Goal: Information Seeking & Learning: Find specific fact

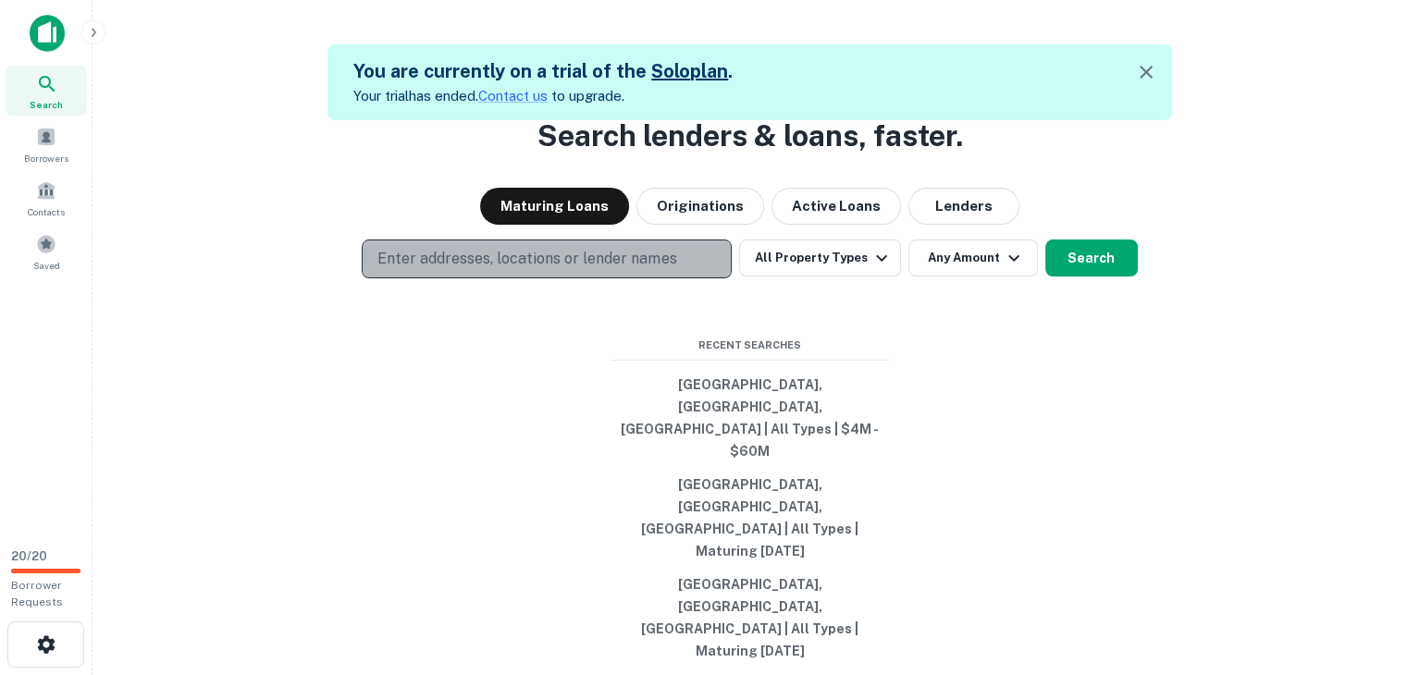
click at [588, 270] on p "Enter addresses, locations or lender names" at bounding box center [526, 259] width 299 height 22
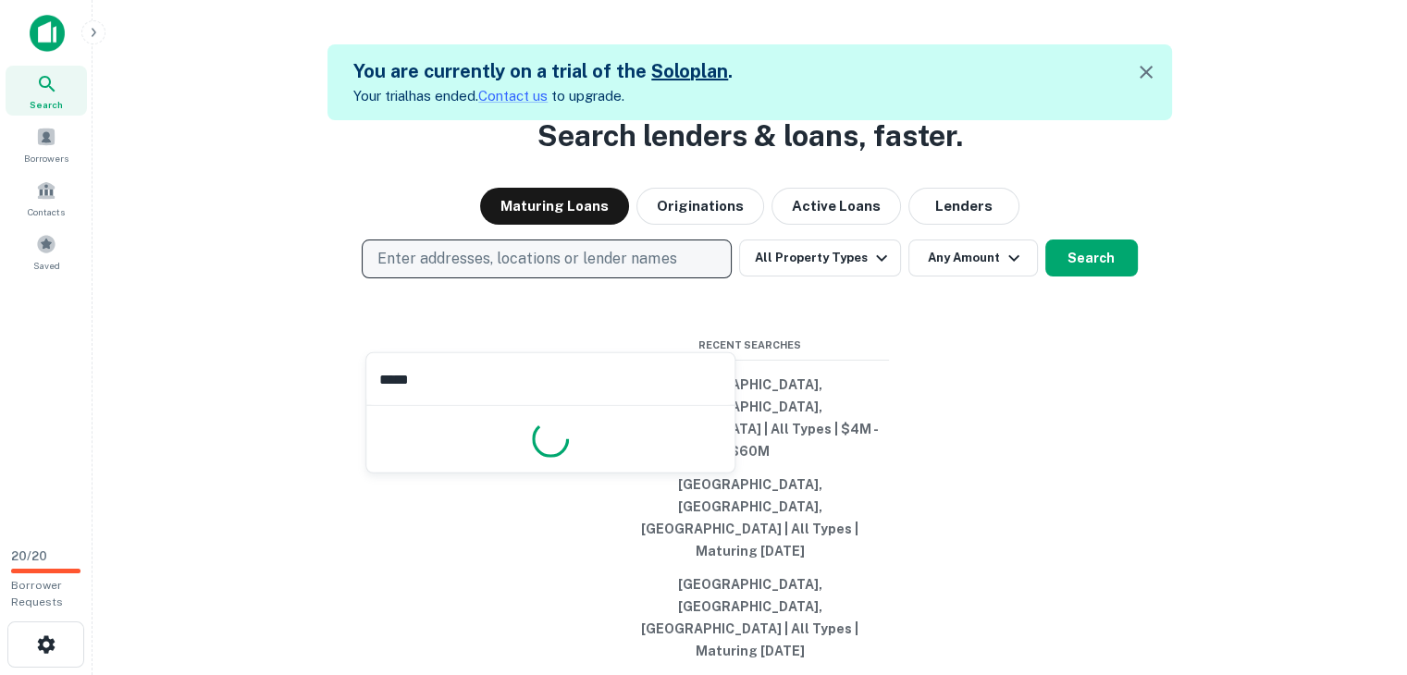
type input "******"
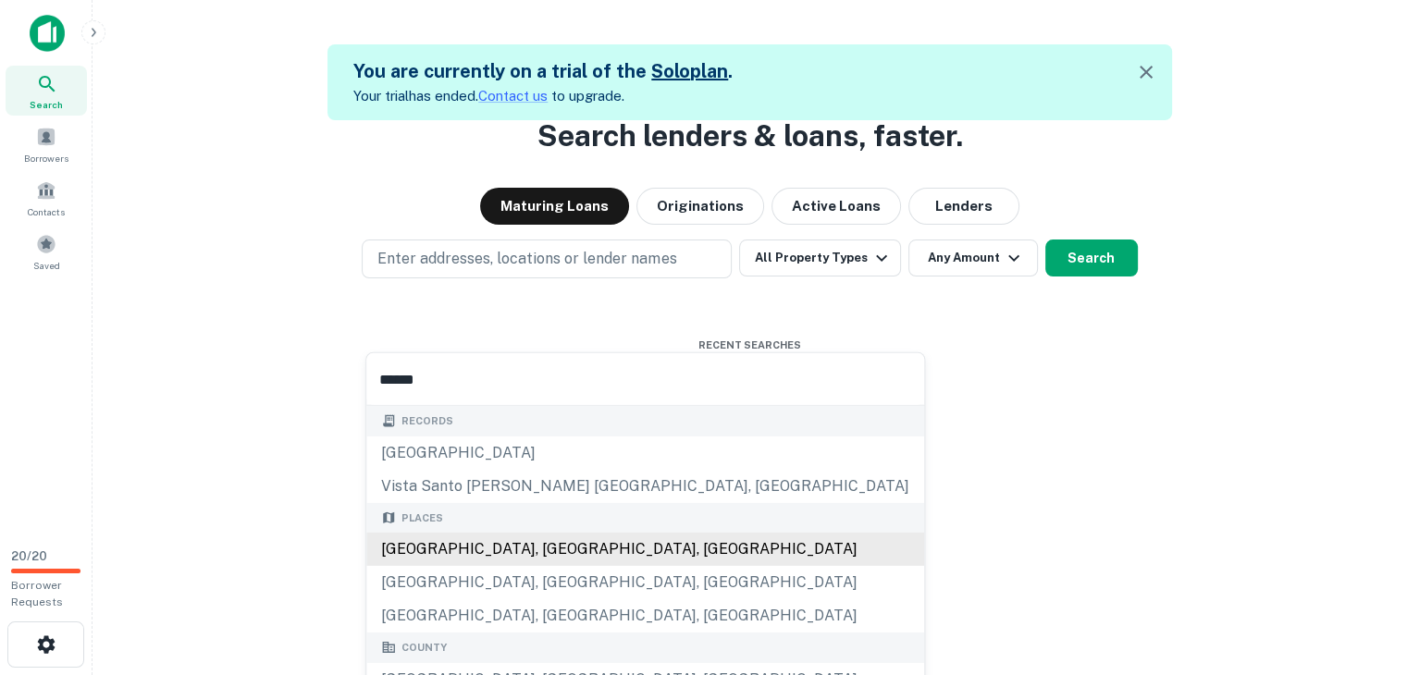
click at [522, 549] on div "[GEOGRAPHIC_DATA], [GEOGRAPHIC_DATA], [GEOGRAPHIC_DATA]" at bounding box center [645, 549] width 558 height 33
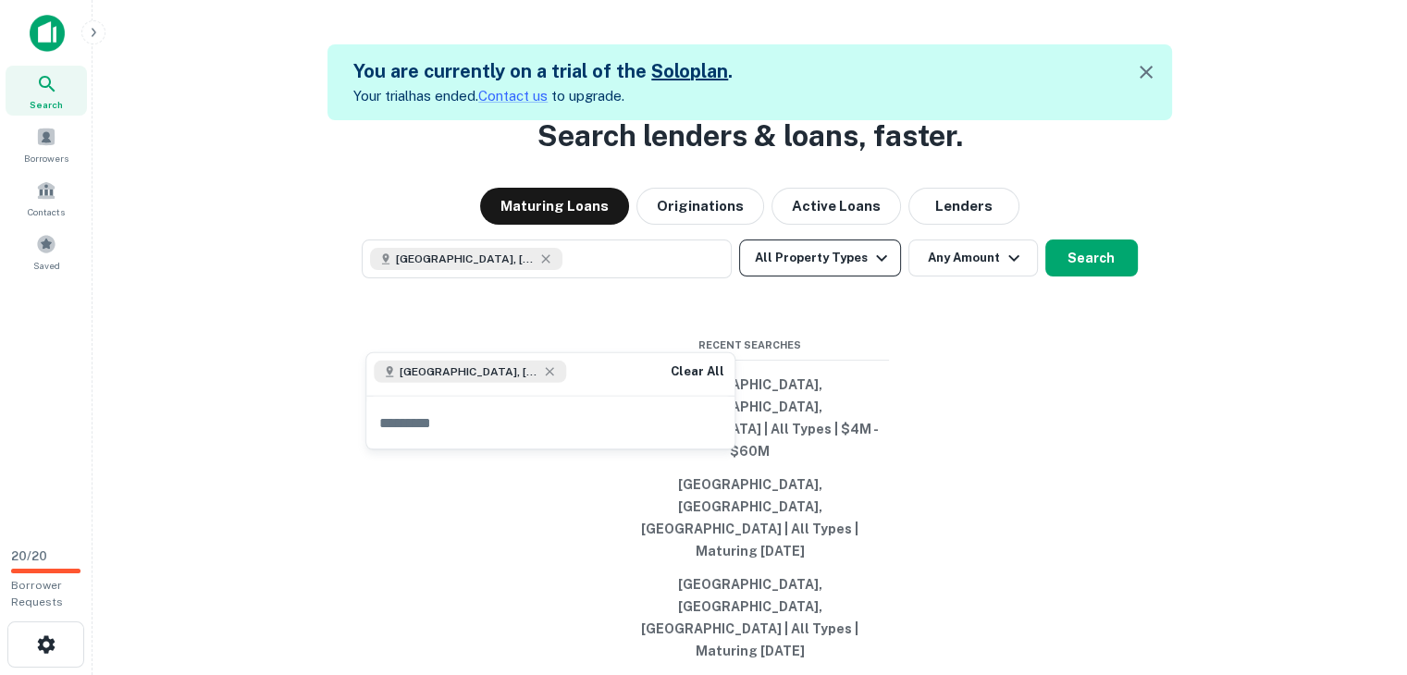
click at [829, 277] on button "All Property Types" at bounding box center [819, 258] width 161 height 37
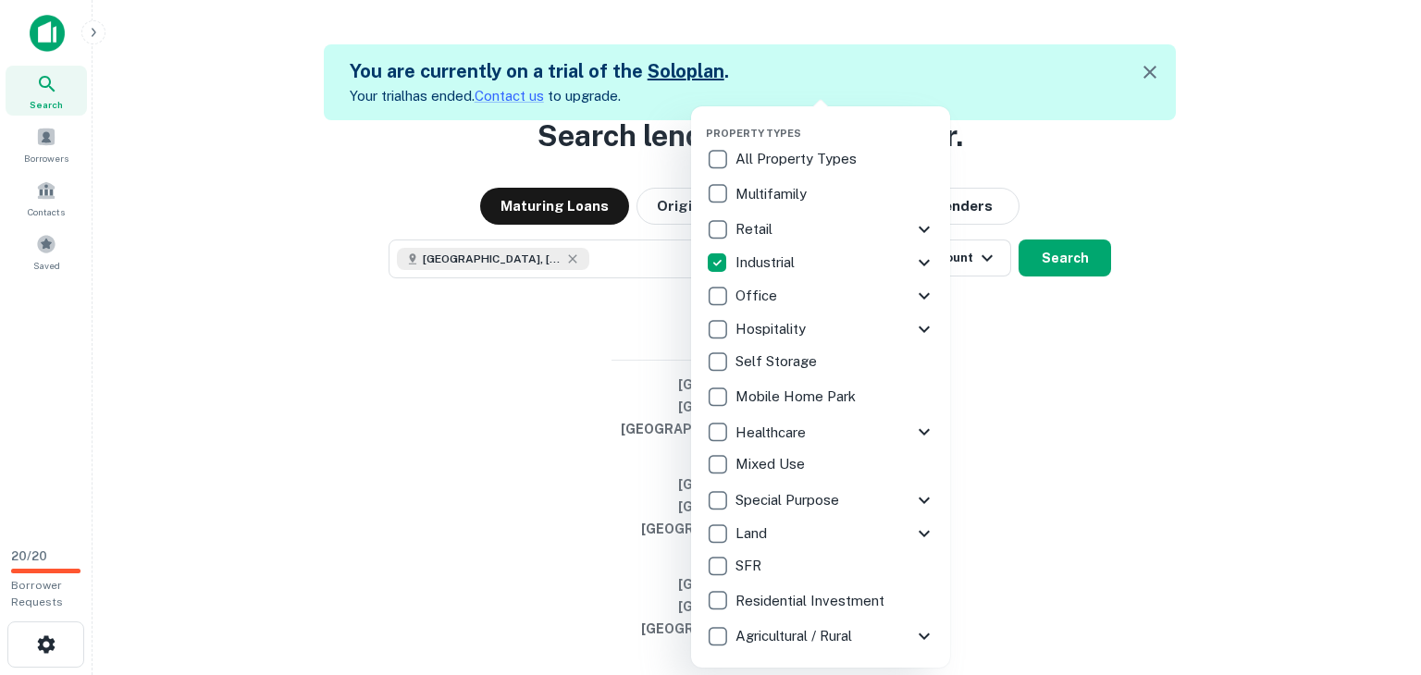
click at [1049, 404] on div at bounding box center [710, 337] width 1421 height 675
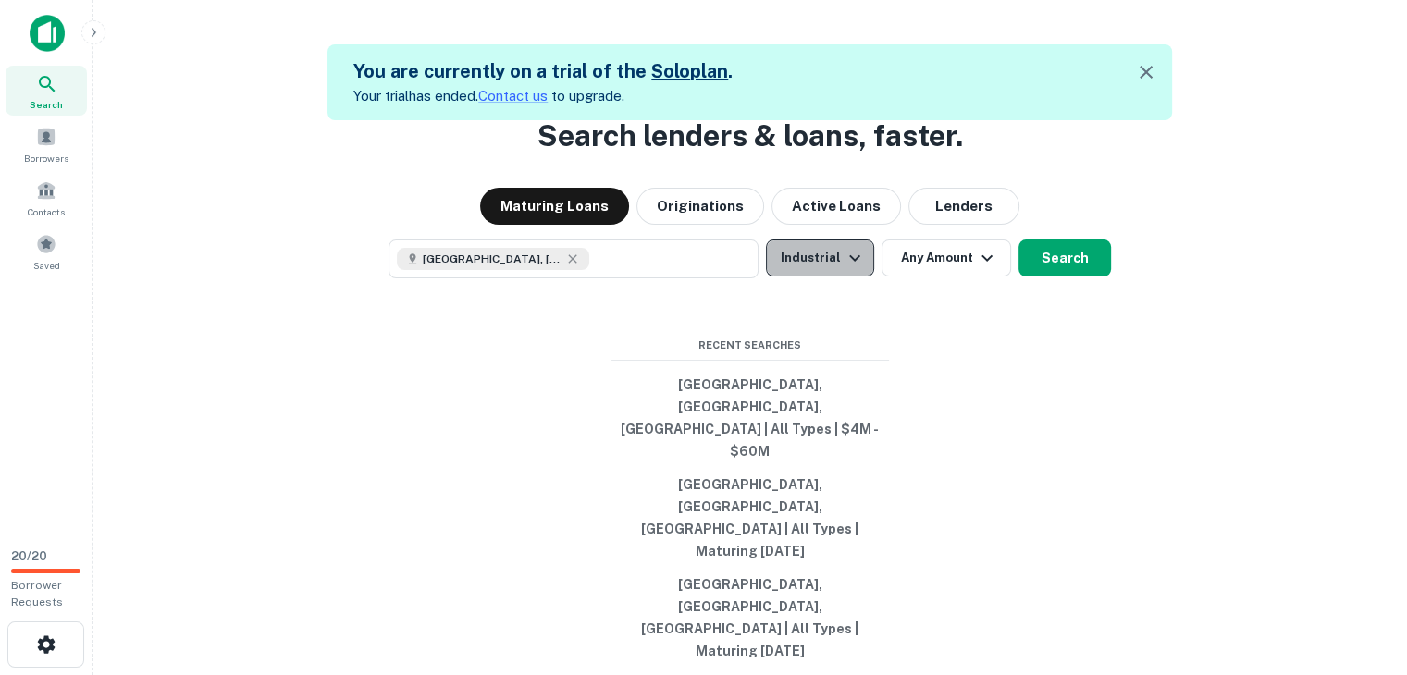
click at [831, 277] on button "Industrial" at bounding box center [820, 258] width 108 height 37
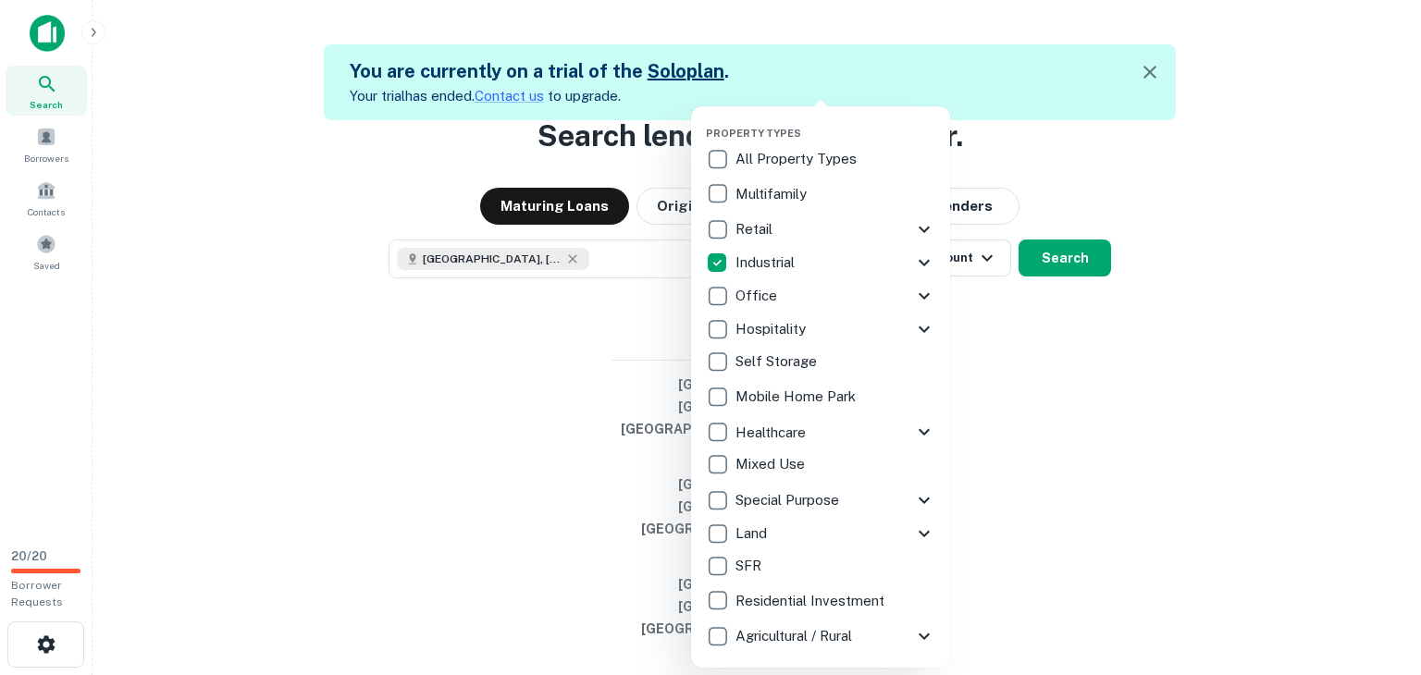
click at [970, 327] on div at bounding box center [710, 337] width 1421 height 675
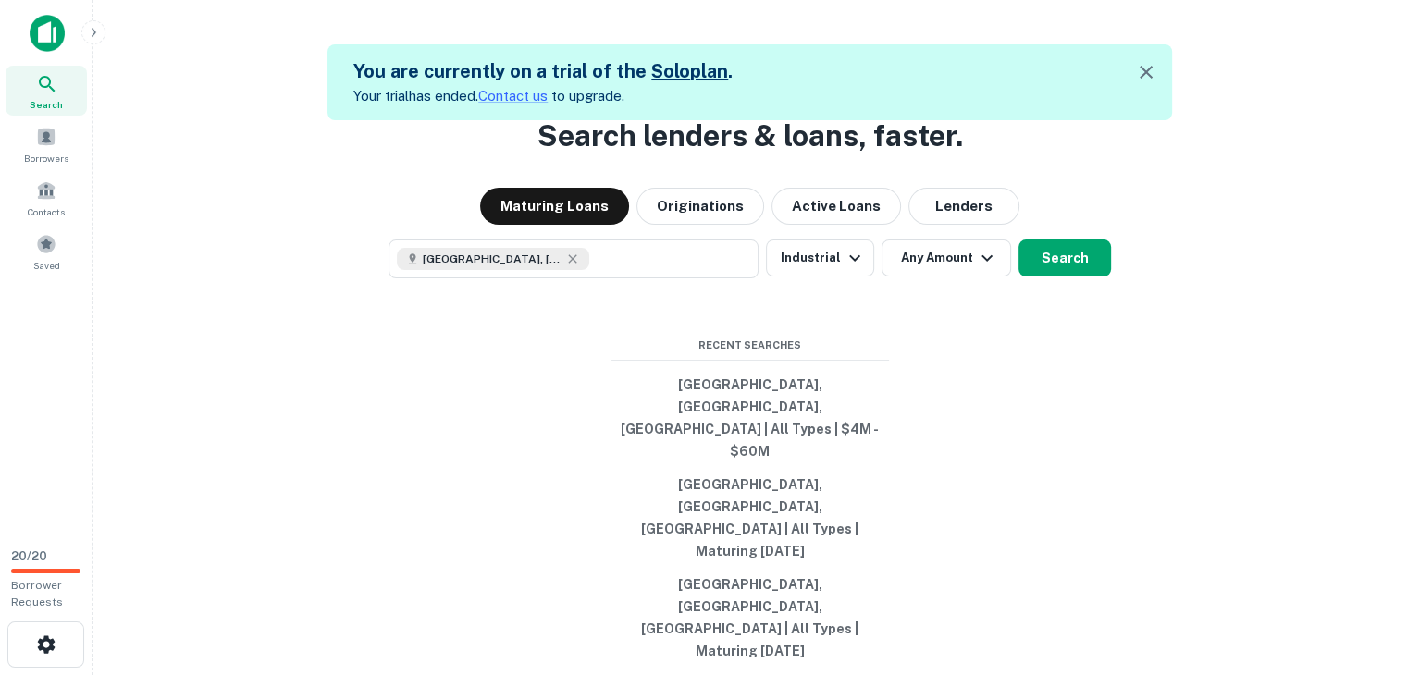
click at [970, 277] on button "Any Amount" at bounding box center [947, 258] width 130 height 37
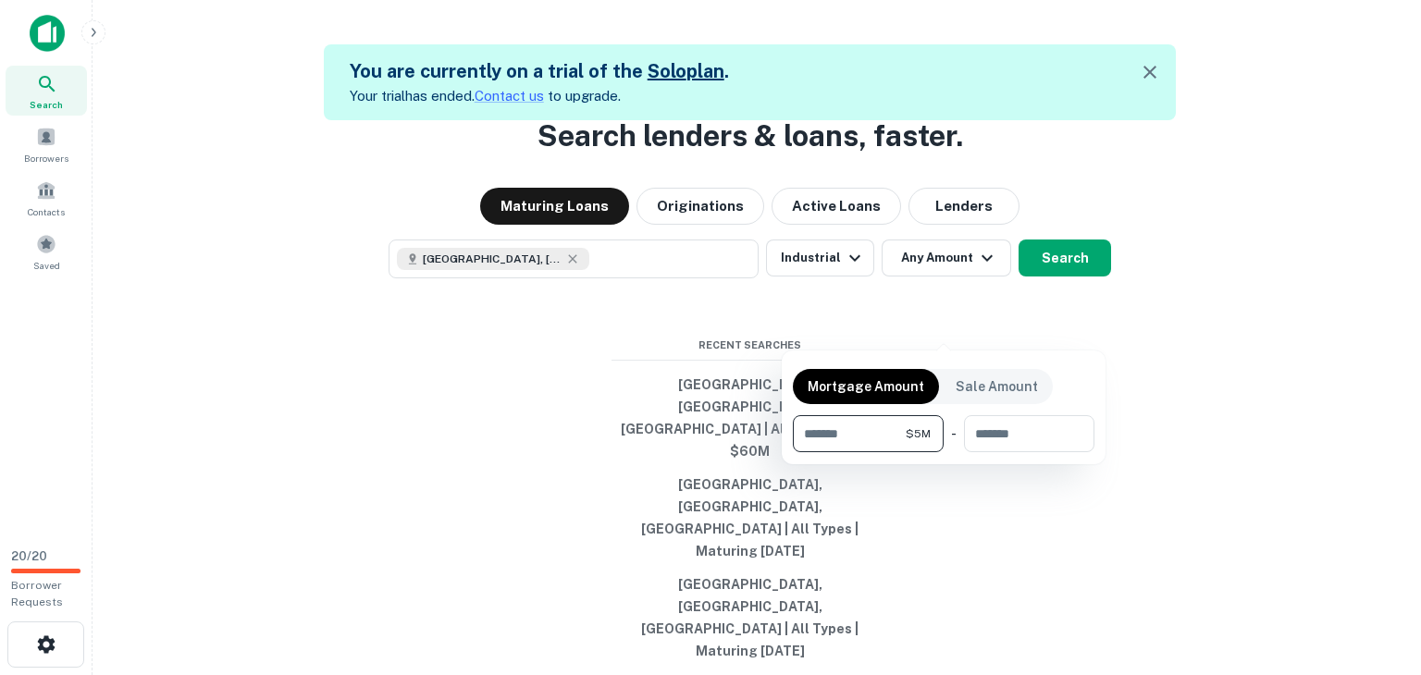
type input "*******"
click at [1067, 329] on div at bounding box center [710, 337] width 1421 height 675
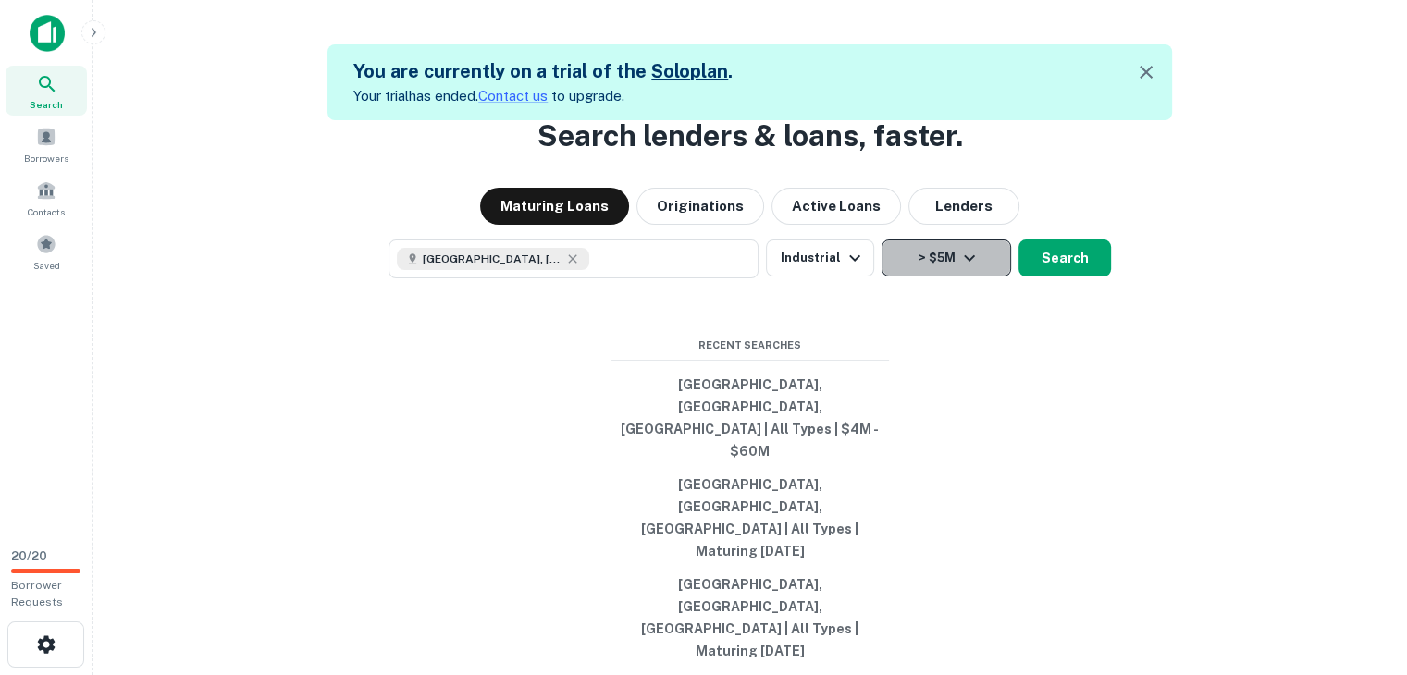
click at [979, 277] on button "> $5M" at bounding box center [947, 258] width 130 height 37
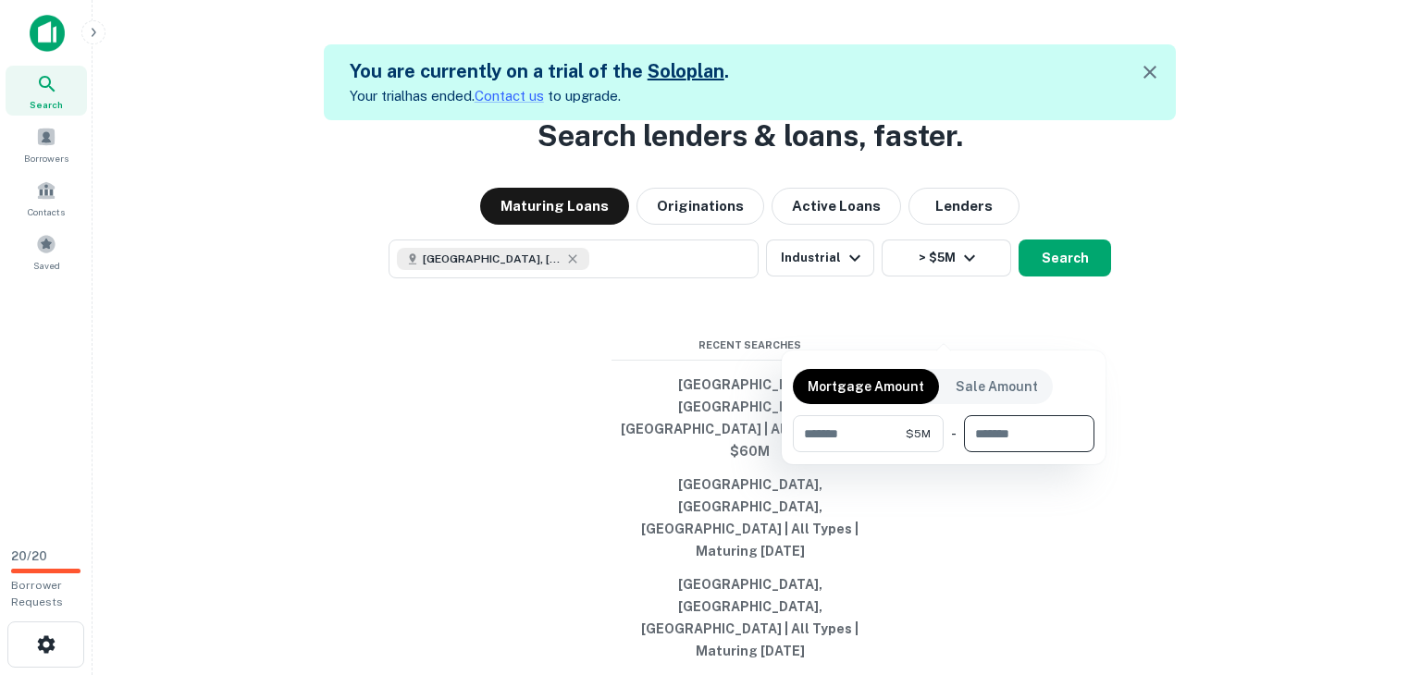
click at [978, 430] on input "number" at bounding box center [1022, 433] width 117 height 37
type input "********"
click at [1067, 320] on div at bounding box center [710, 337] width 1421 height 675
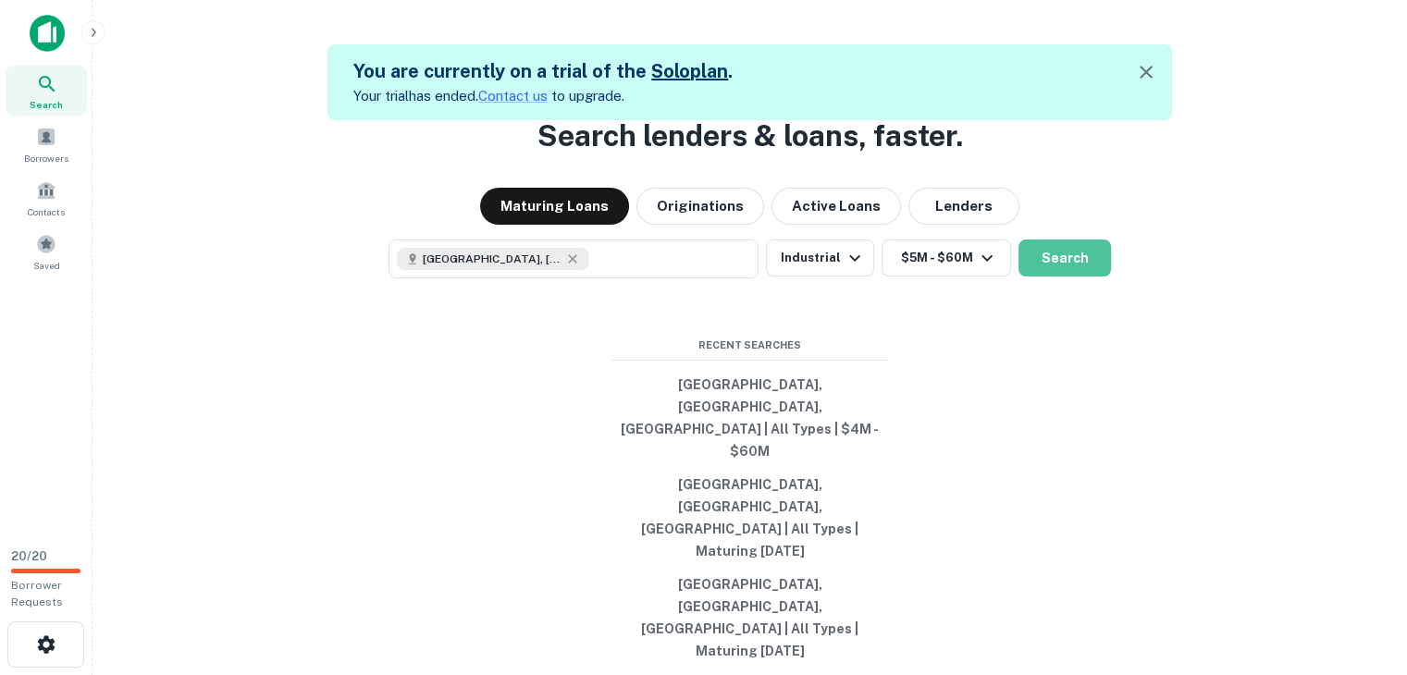
click at [1067, 277] on button "Search" at bounding box center [1065, 258] width 93 height 37
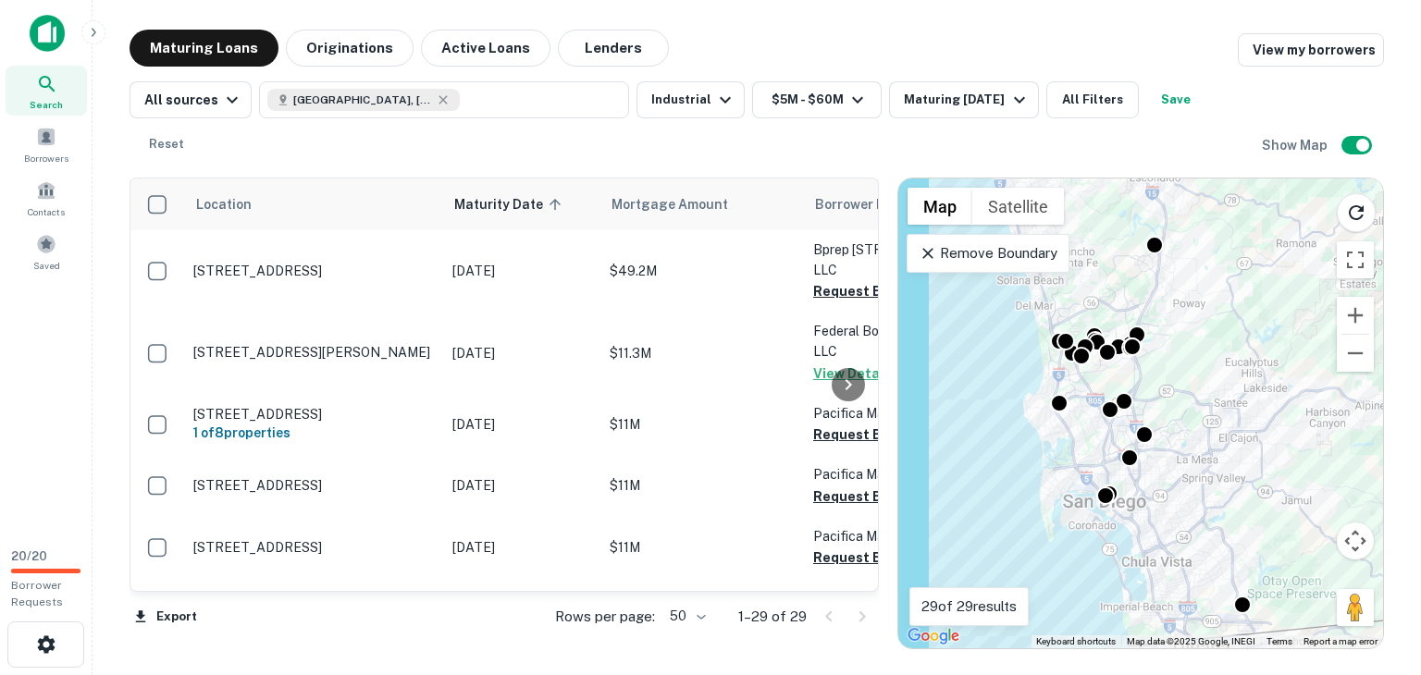
click at [934, 251] on icon at bounding box center [928, 253] width 19 height 19
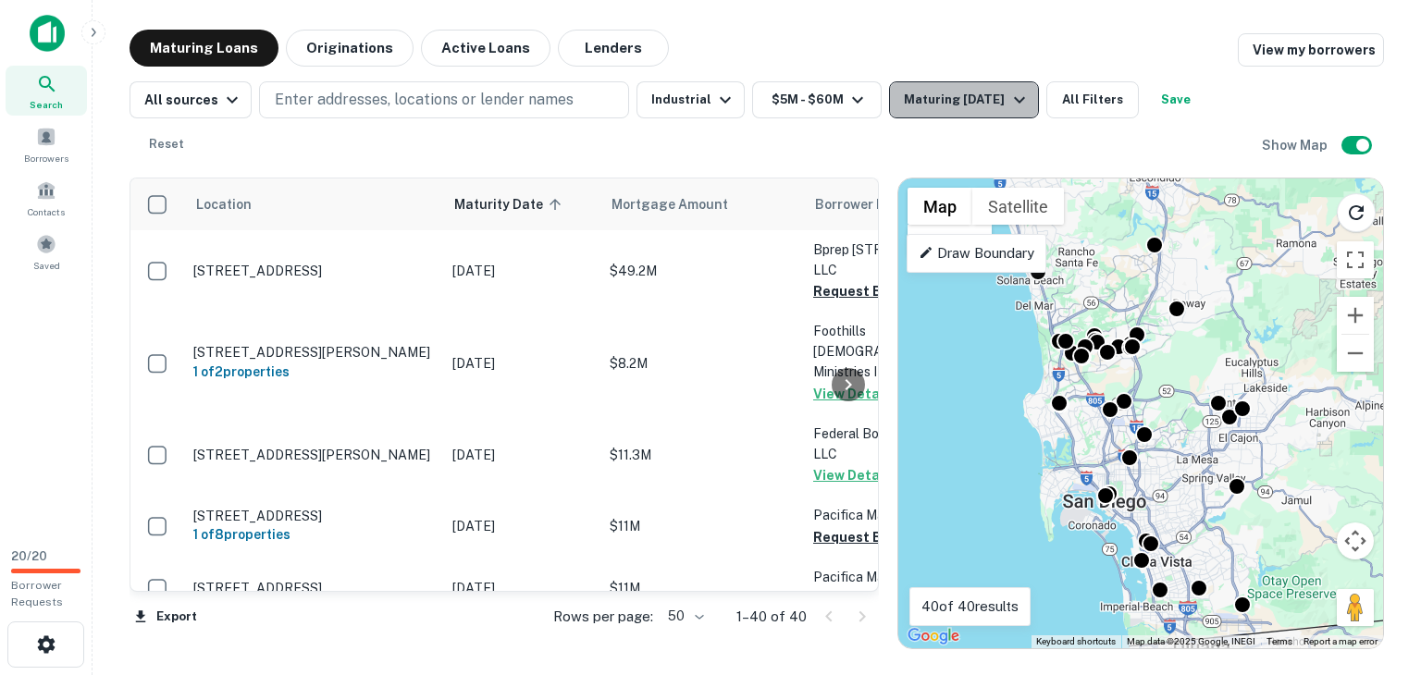
click at [989, 105] on div "Maturing [DATE]" at bounding box center [967, 100] width 126 height 22
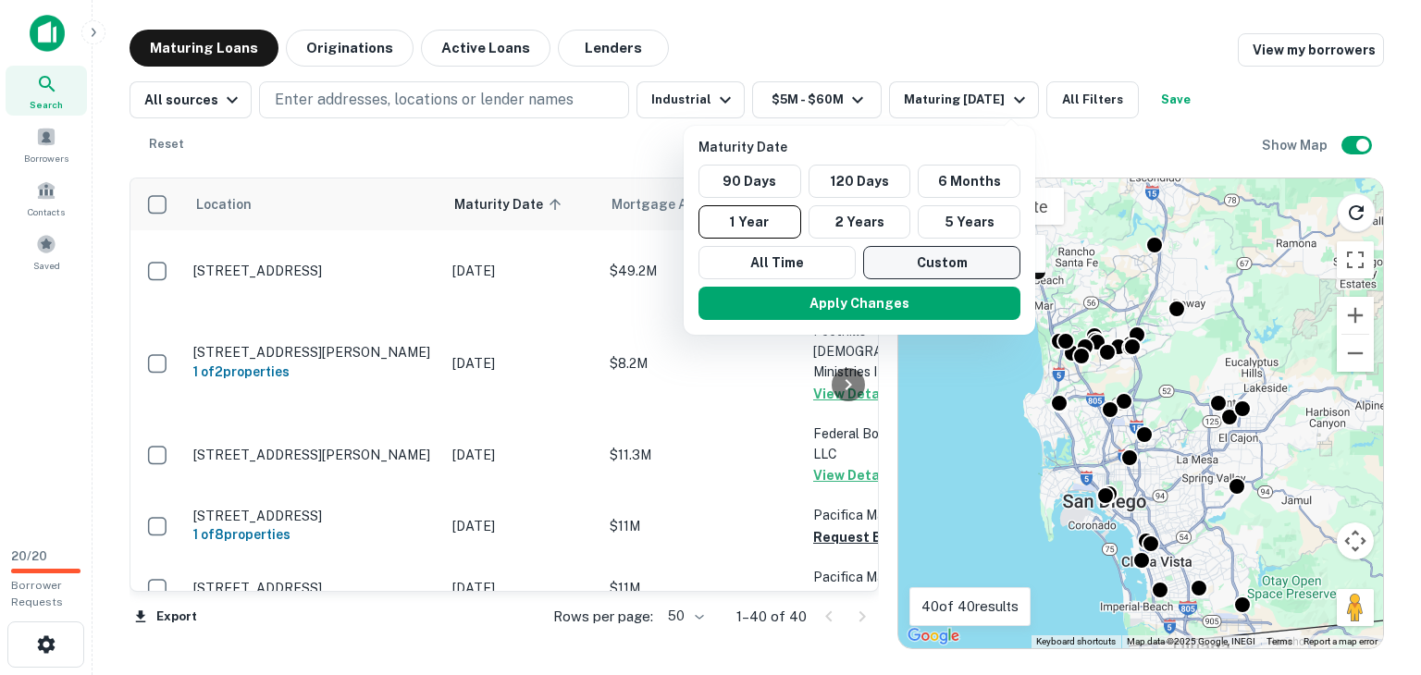
click at [934, 266] on button "Custom" at bounding box center [941, 262] width 157 height 33
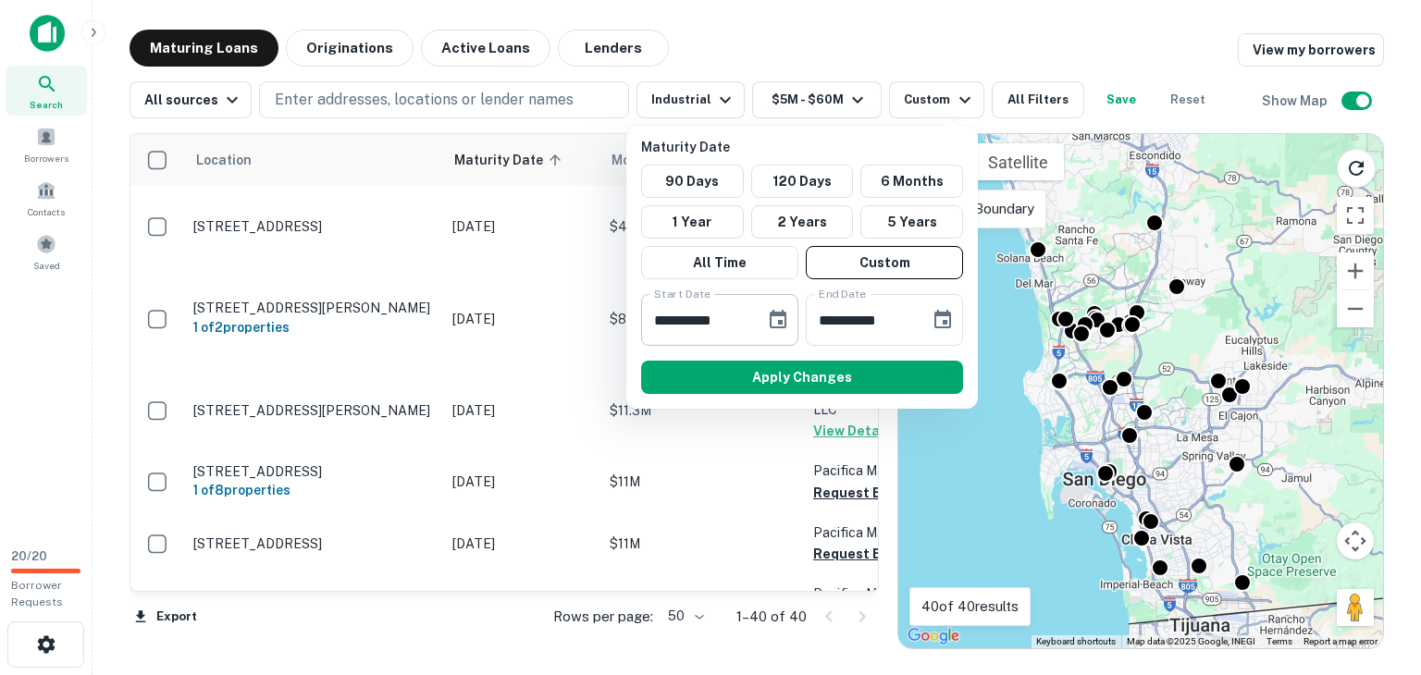
click at [780, 315] on icon "Choose date, selected date is Oct 7, 2025" at bounding box center [778, 320] width 22 height 22
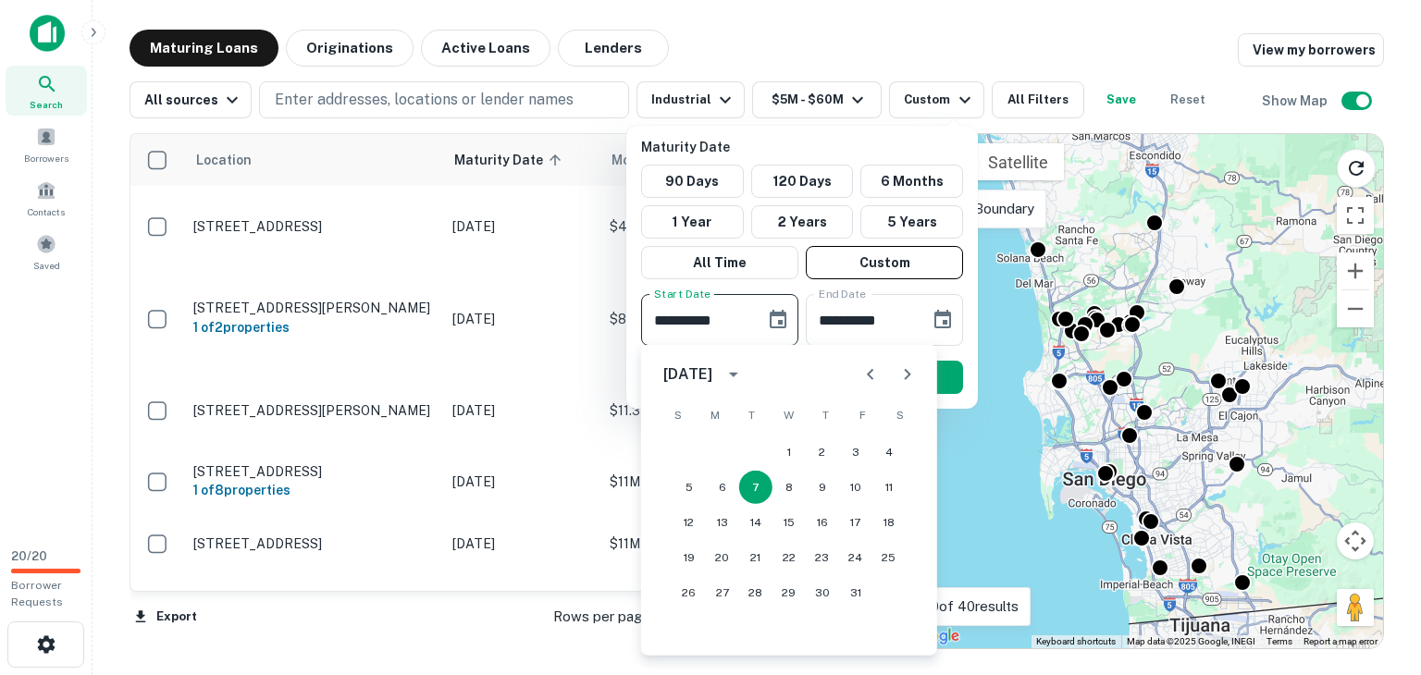
click at [911, 376] on icon "Next month" at bounding box center [907, 375] width 22 height 22
click at [913, 375] on icon "Next month" at bounding box center [907, 375] width 22 height 22
click at [728, 452] on button "1" at bounding box center [722, 452] width 33 height 33
type input "**********"
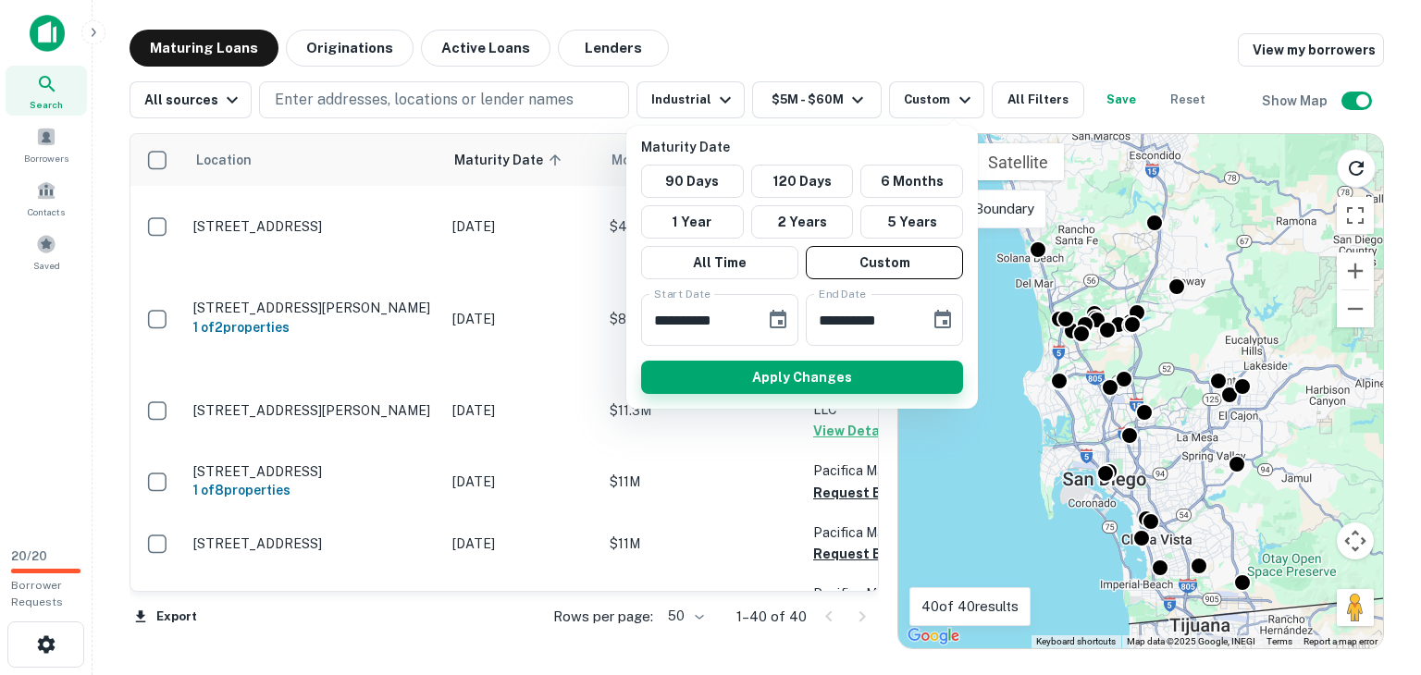
click at [817, 382] on button "Apply Changes" at bounding box center [802, 377] width 322 height 33
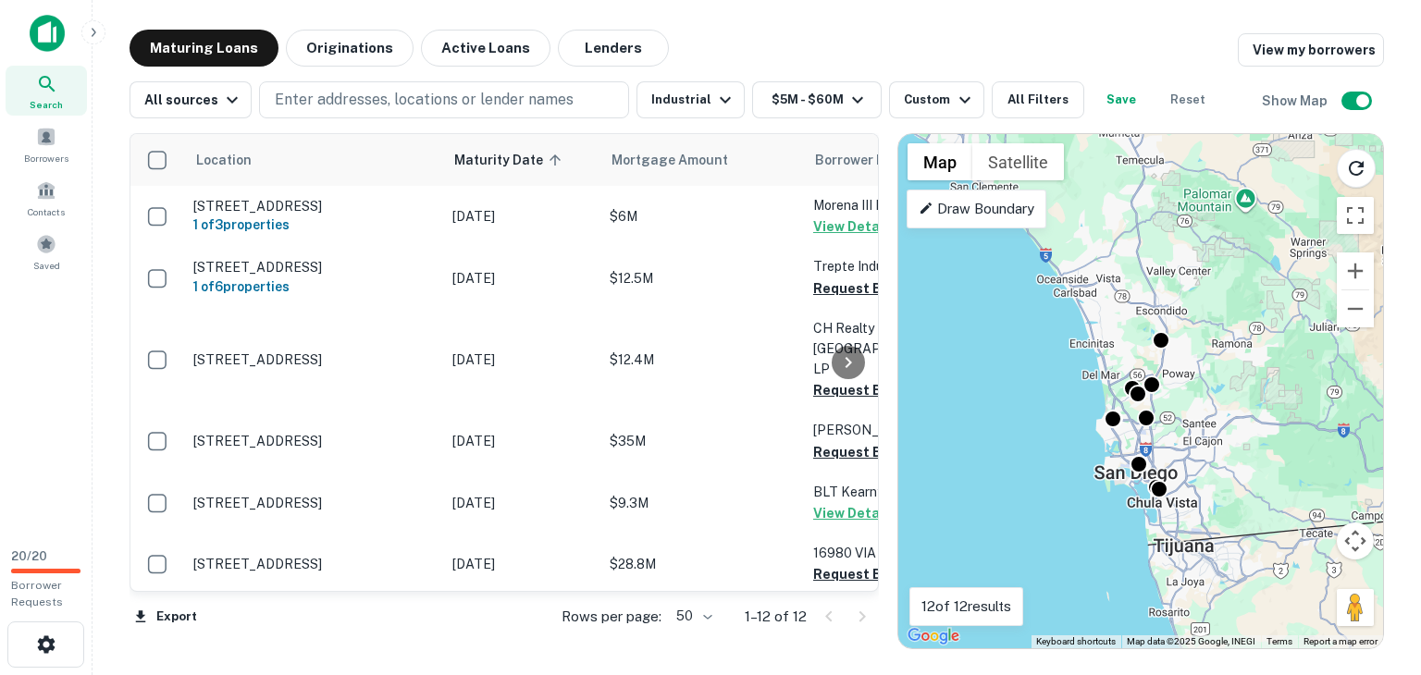
drag, startPoint x: 1248, startPoint y: 284, endPoint x: 1227, endPoint y: 386, distance: 104.0
click at [1227, 386] on div "To activate drag with keyboard, press Alt + Enter. Once in keyboard drag state,…" at bounding box center [1140, 391] width 485 height 514
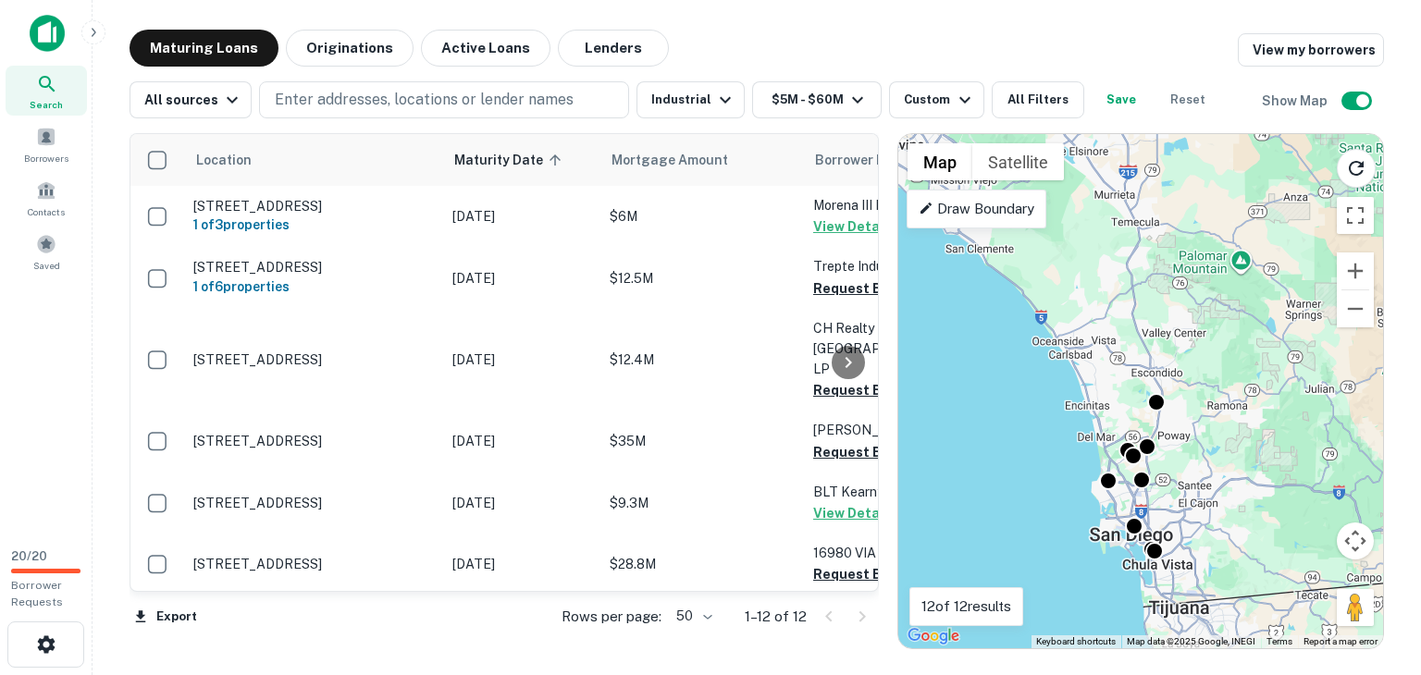
drag, startPoint x: 1236, startPoint y: 319, endPoint x: 1227, endPoint y: 259, distance: 60.8
click at [1227, 259] on div "To activate drag with keyboard, press Alt + Enter. Once in keyboard drag state,…" at bounding box center [1140, 391] width 485 height 514
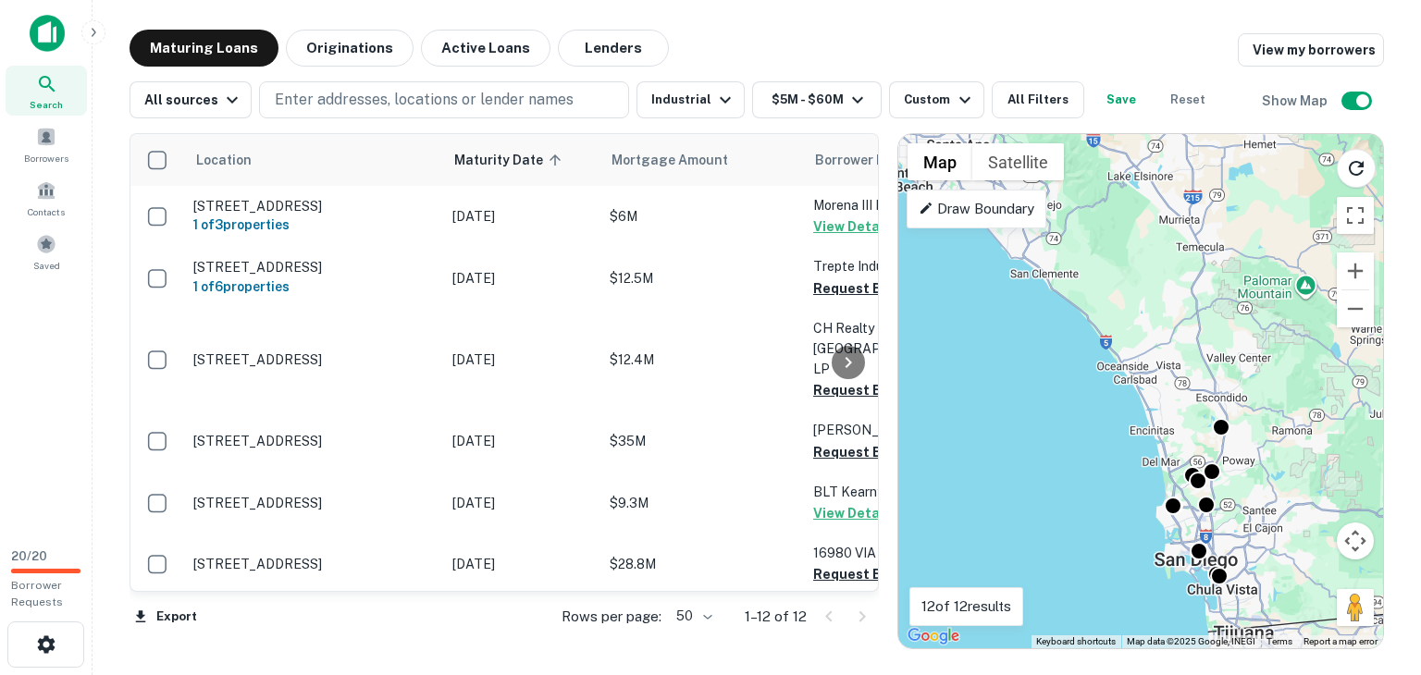
drag, startPoint x: 1221, startPoint y: 255, endPoint x: 1289, endPoint y: 283, distance: 73.0
click at [1289, 283] on div "To activate drag with keyboard, press Alt + Enter. Once in keyboard drag state,…" at bounding box center [1140, 391] width 485 height 514
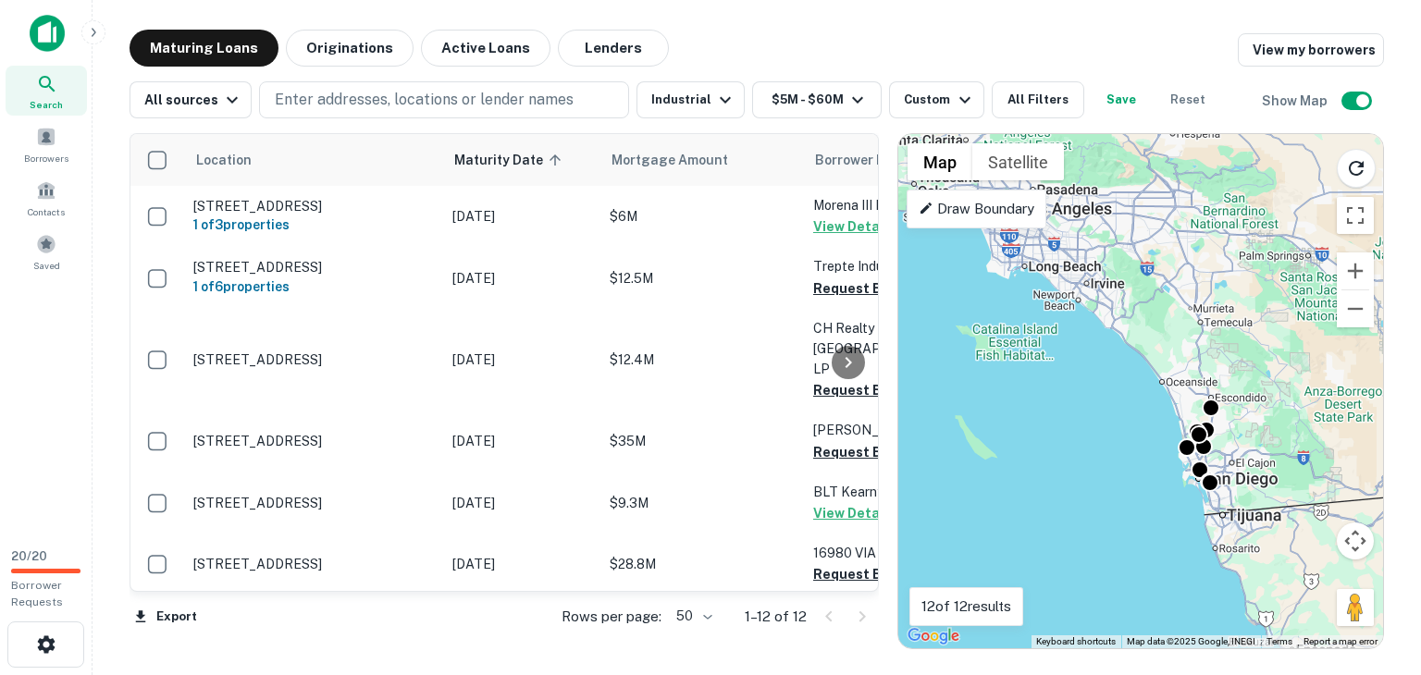
drag, startPoint x: 1171, startPoint y: 278, endPoint x: 1221, endPoint y: 345, distance: 83.3
click at [1221, 345] on div "To activate drag with keyboard, press Alt + Enter. Once in keyboard drag state,…" at bounding box center [1140, 391] width 485 height 514
click at [1032, 215] on p "Draw Boundary" at bounding box center [977, 209] width 116 height 22
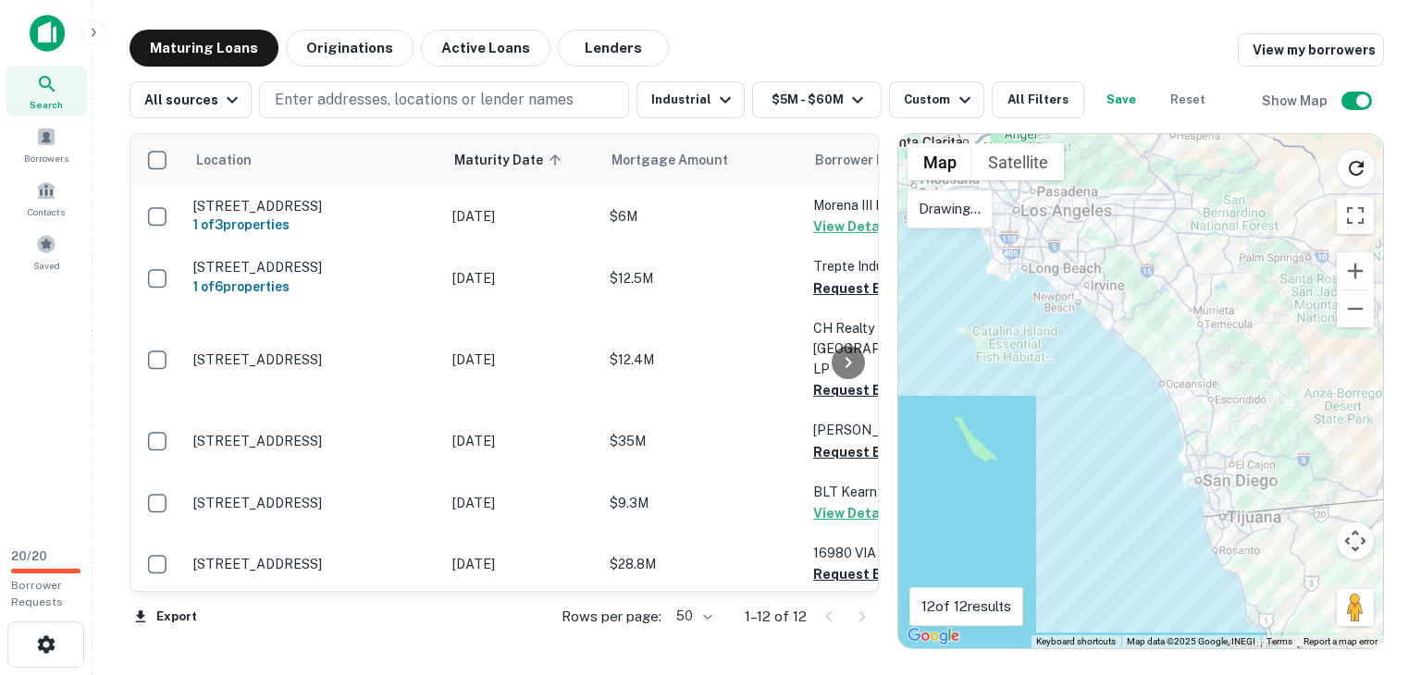
drag, startPoint x: 1030, startPoint y: 221, endPoint x: 1000, endPoint y: 286, distance: 71.2
click at [1031, 221] on div at bounding box center [1140, 391] width 485 height 514
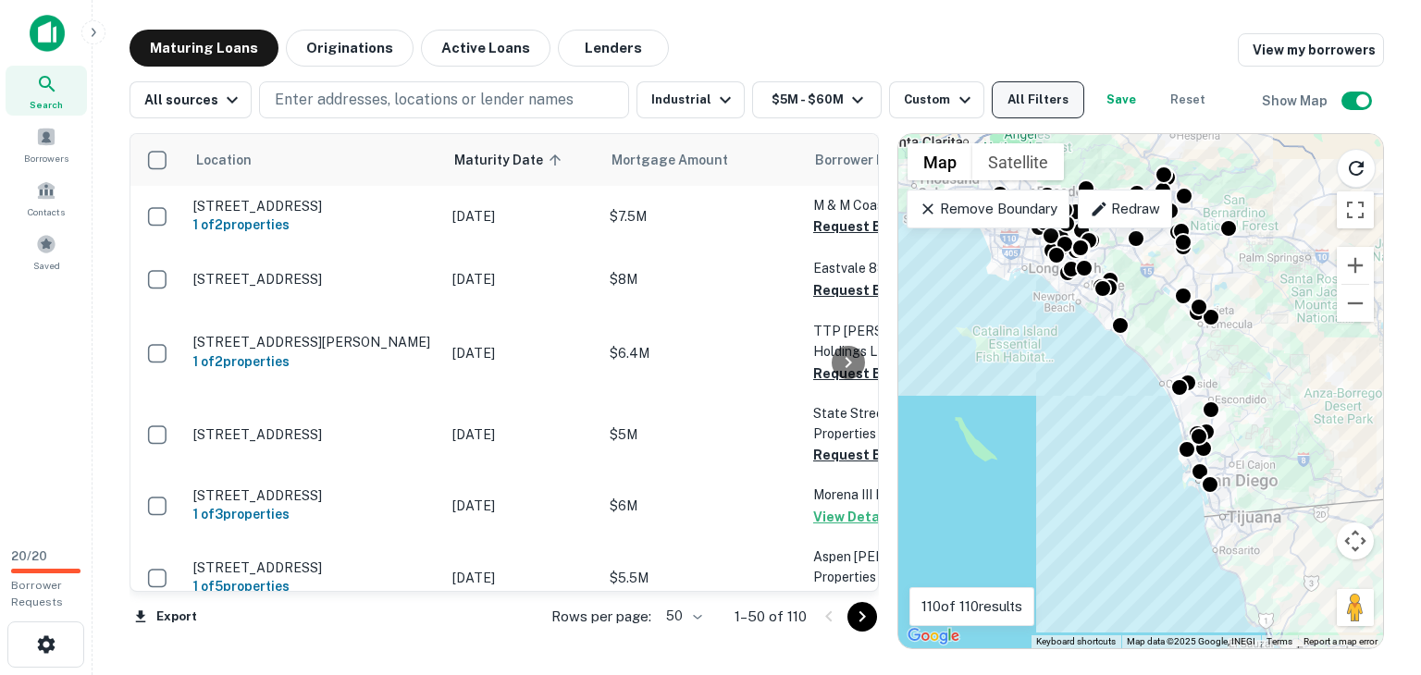
click at [1025, 93] on button "All Filters" at bounding box center [1038, 99] width 93 height 37
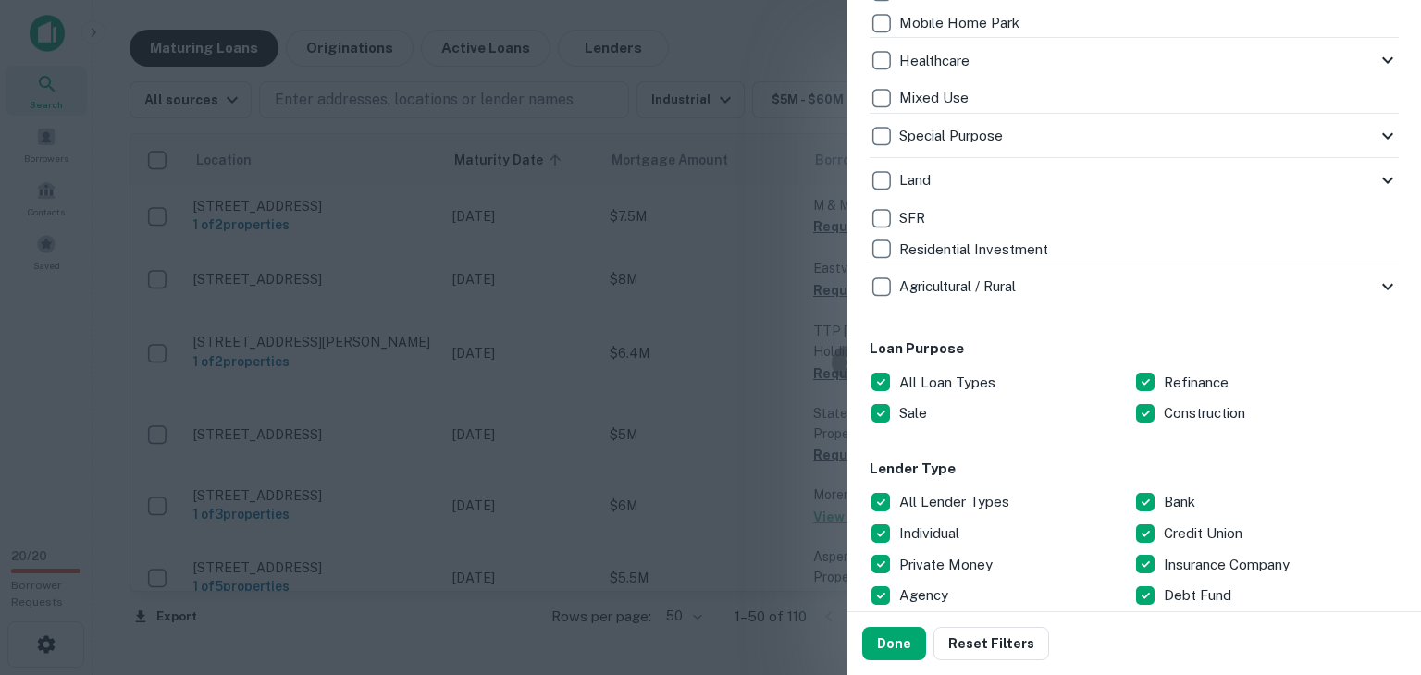
scroll to position [740, 0]
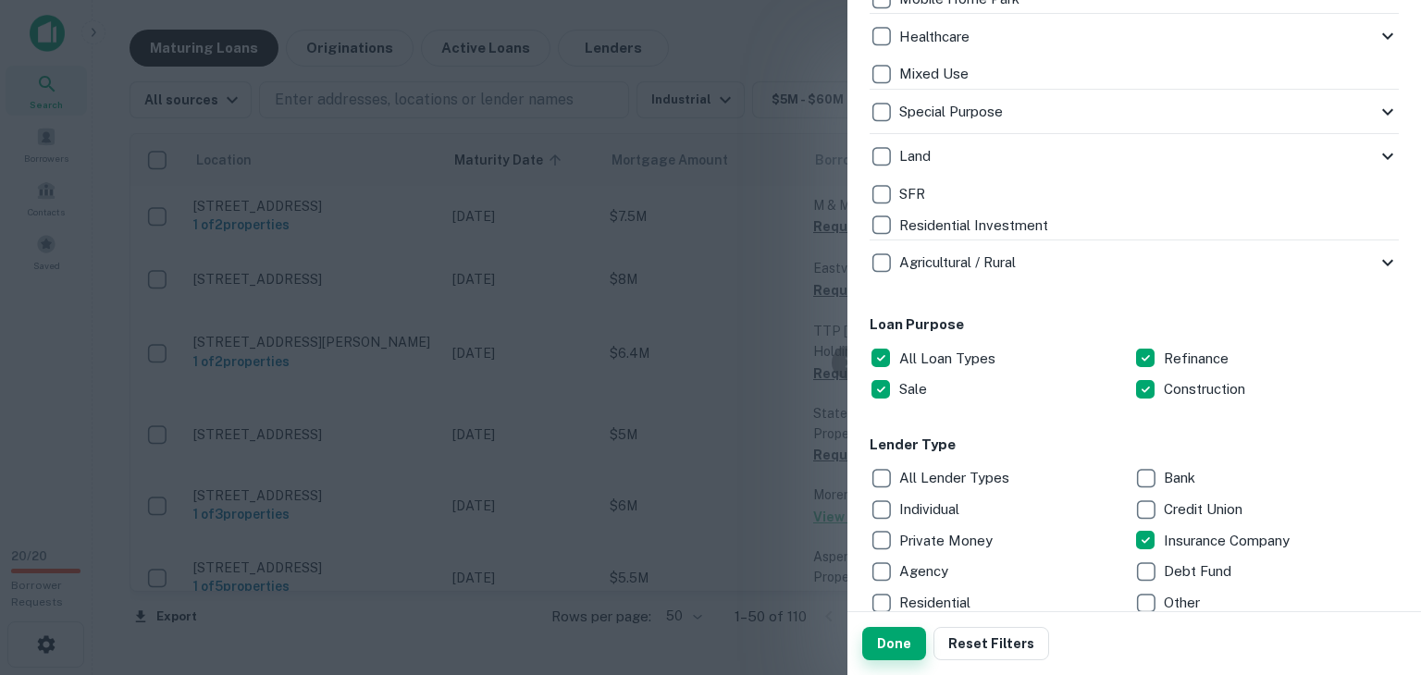
click at [902, 633] on button "Done" at bounding box center [894, 643] width 64 height 33
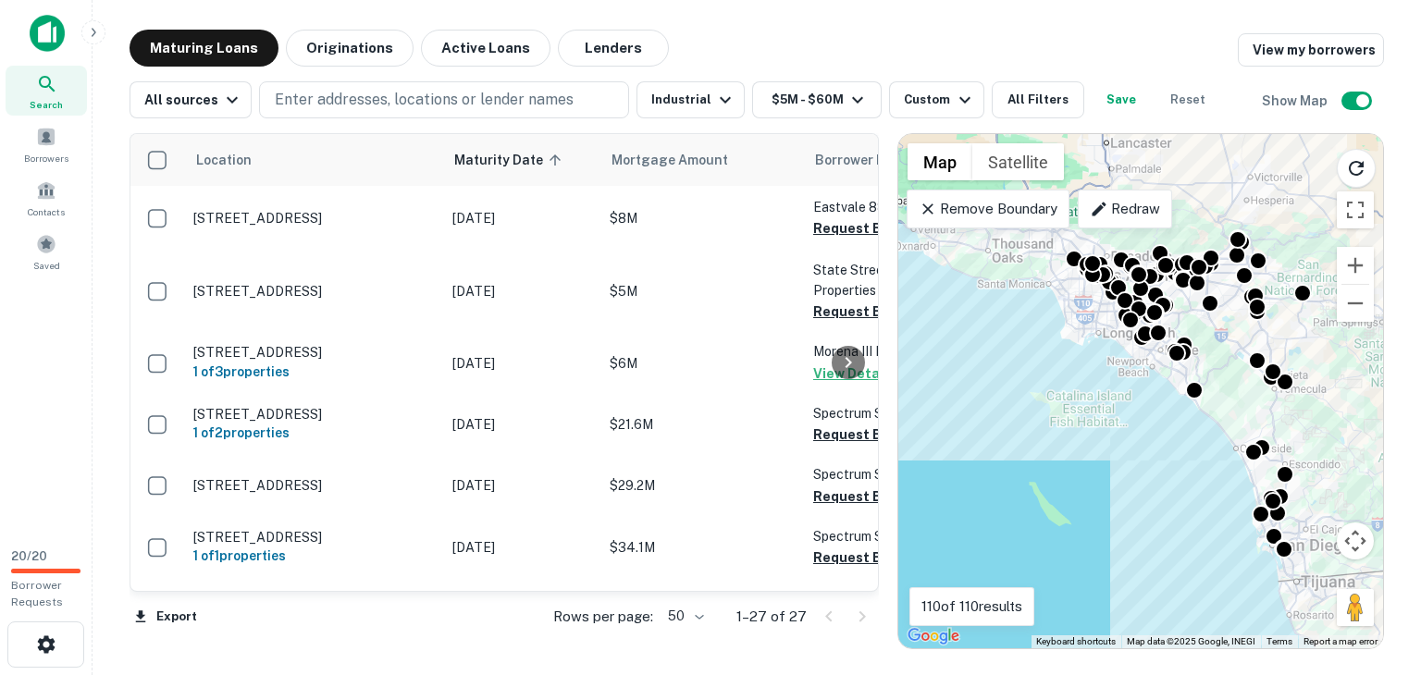
drag, startPoint x: 1002, startPoint y: 346, endPoint x: 1079, endPoint y: 415, distance: 103.5
click at [1079, 415] on div "To activate drag with keyboard, press Alt + Enter. Once in keyboard drag state,…" at bounding box center [1140, 391] width 485 height 514
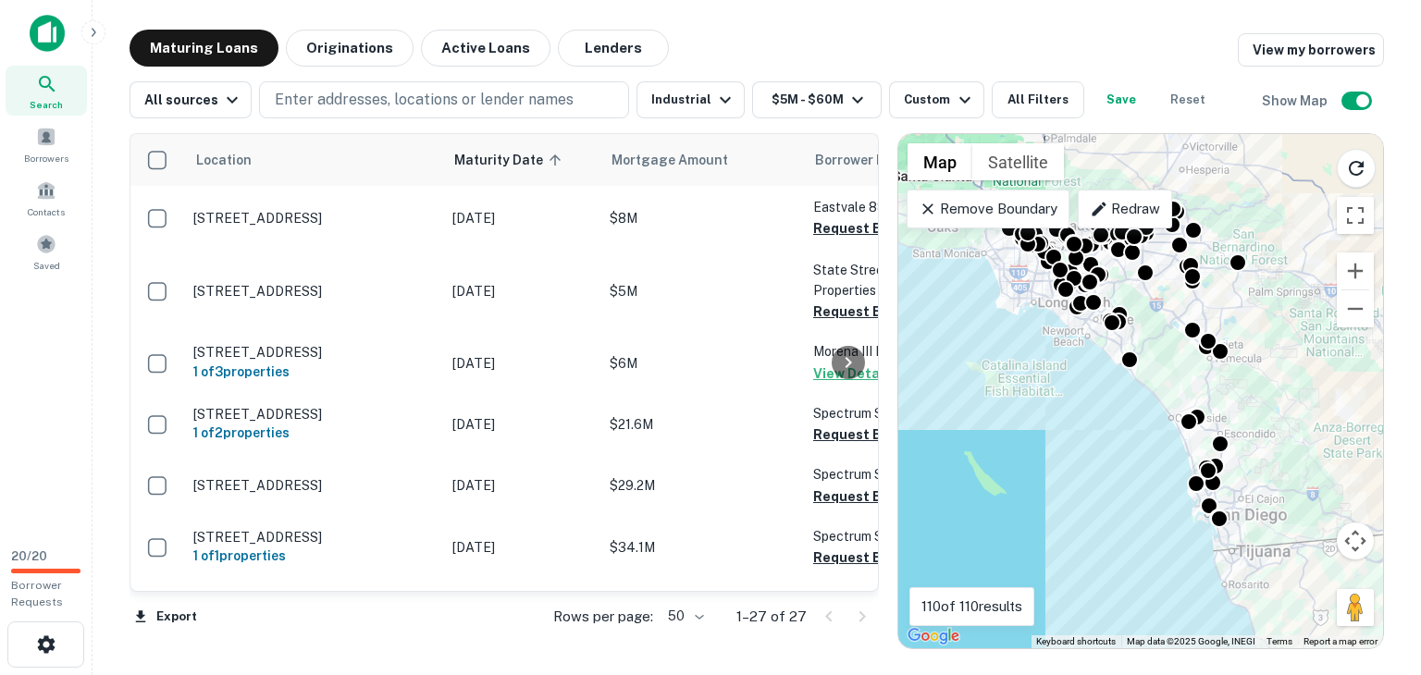
drag, startPoint x: 1010, startPoint y: 359, endPoint x: 933, endPoint y: 311, distance: 90.6
click at [941, 323] on div "To activate drag with keyboard, press Alt + Enter. Once in keyboard drag state,…" at bounding box center [1140, 391] width 485 height 514
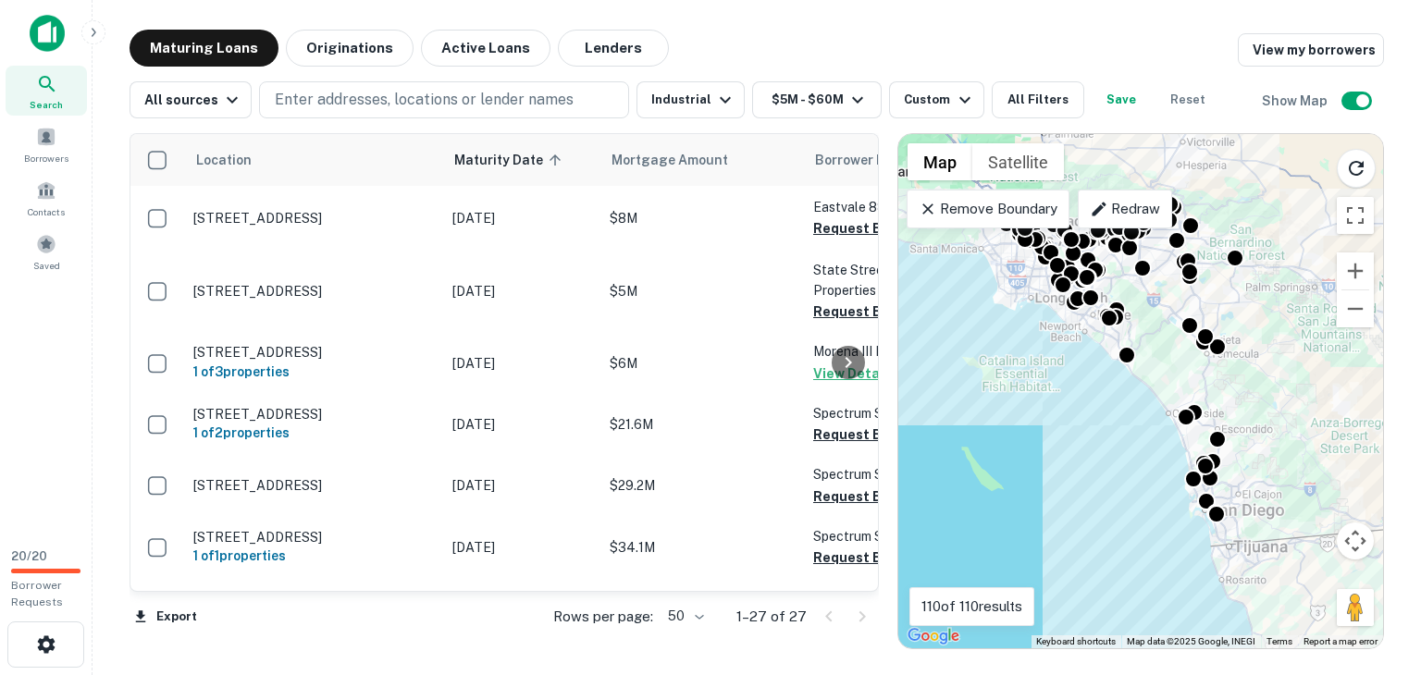
drag, startPoint x: 944, startPoint y: 204, endPoint x: 942, endPoint y: 229, distance: 24.1
click at [944, 204] on p "Remove Boundary" at bounding box center [988, 209] width 138 height 22
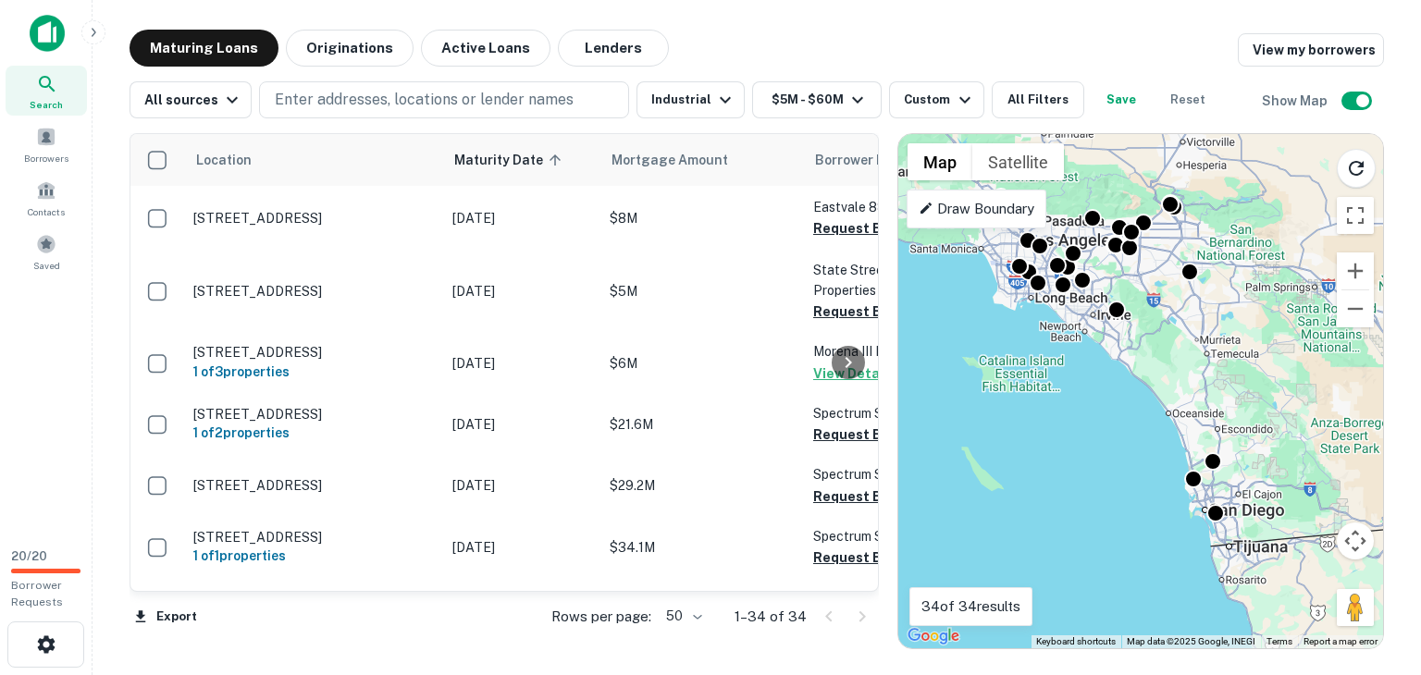
click at [962, 213] on p "Draw Boundary" at bounding box center [977, 209] width 116 height 22
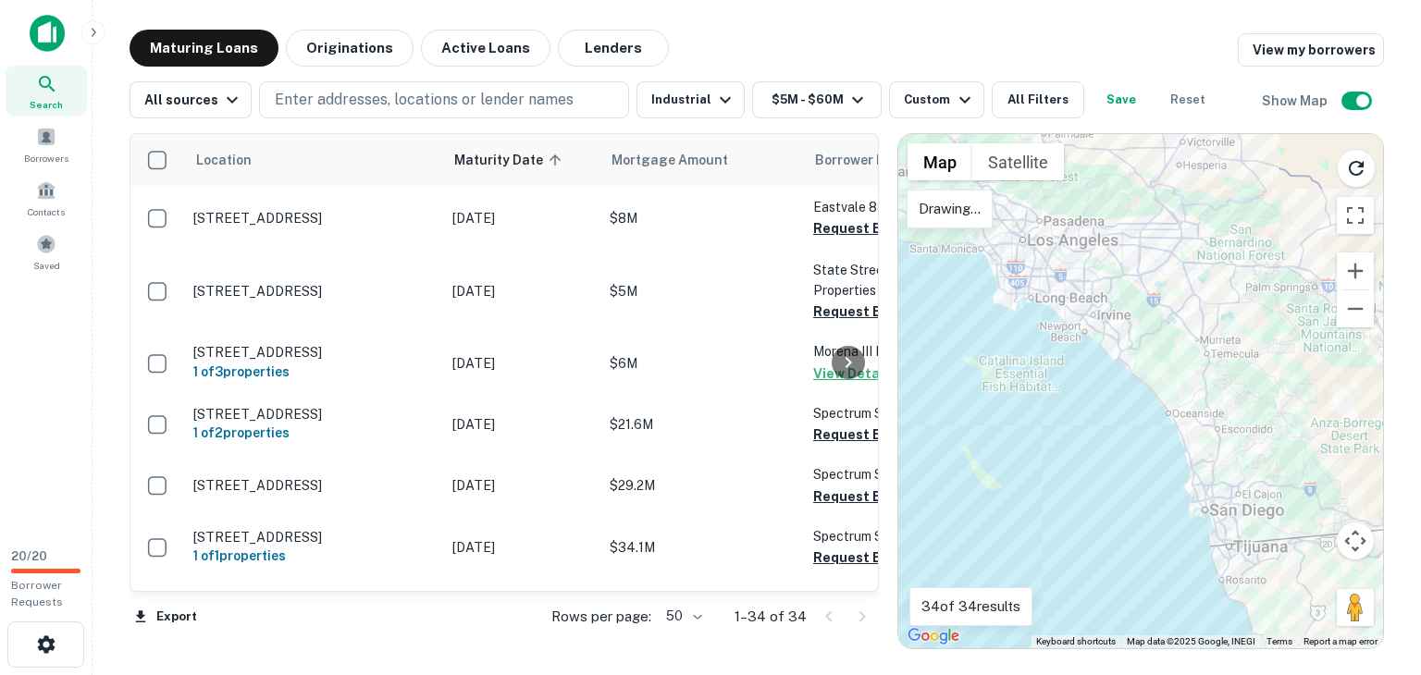
click at [995, 193] on div at bounding box center [1140, 391] width 485 height 514
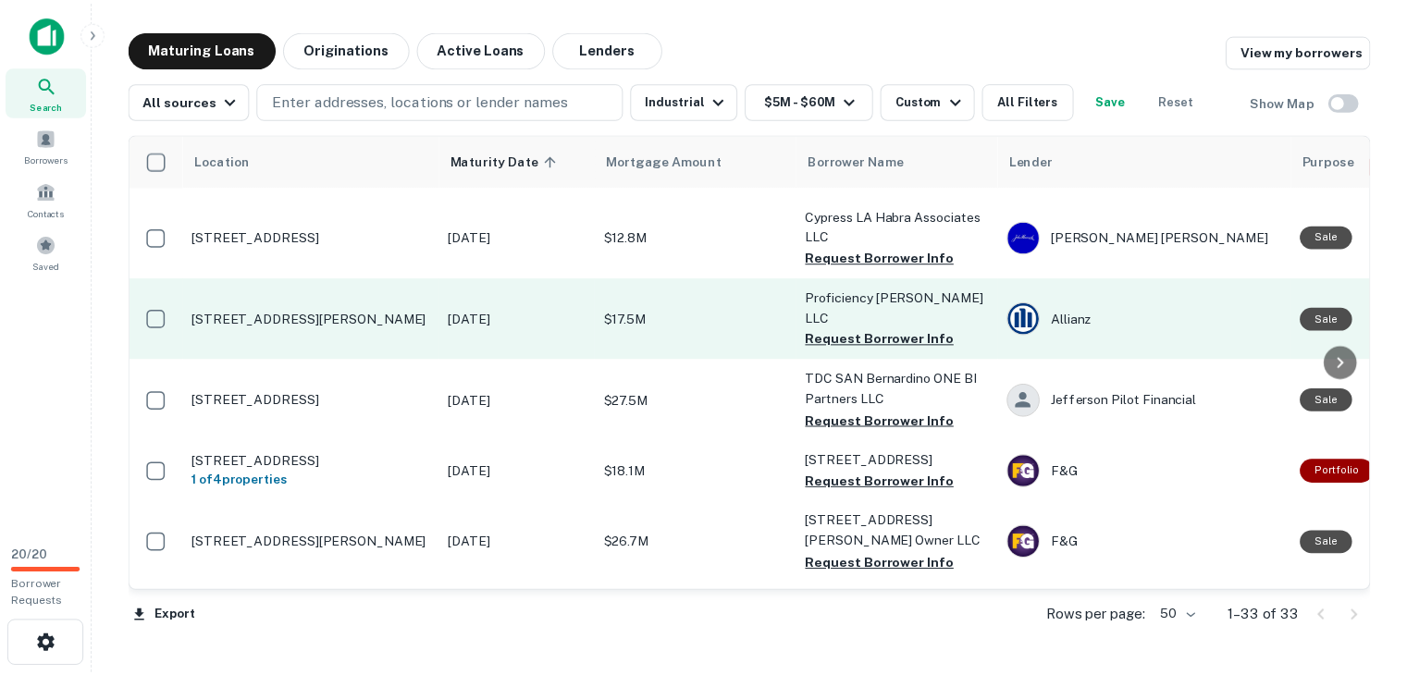
scroll to position [463, 0]
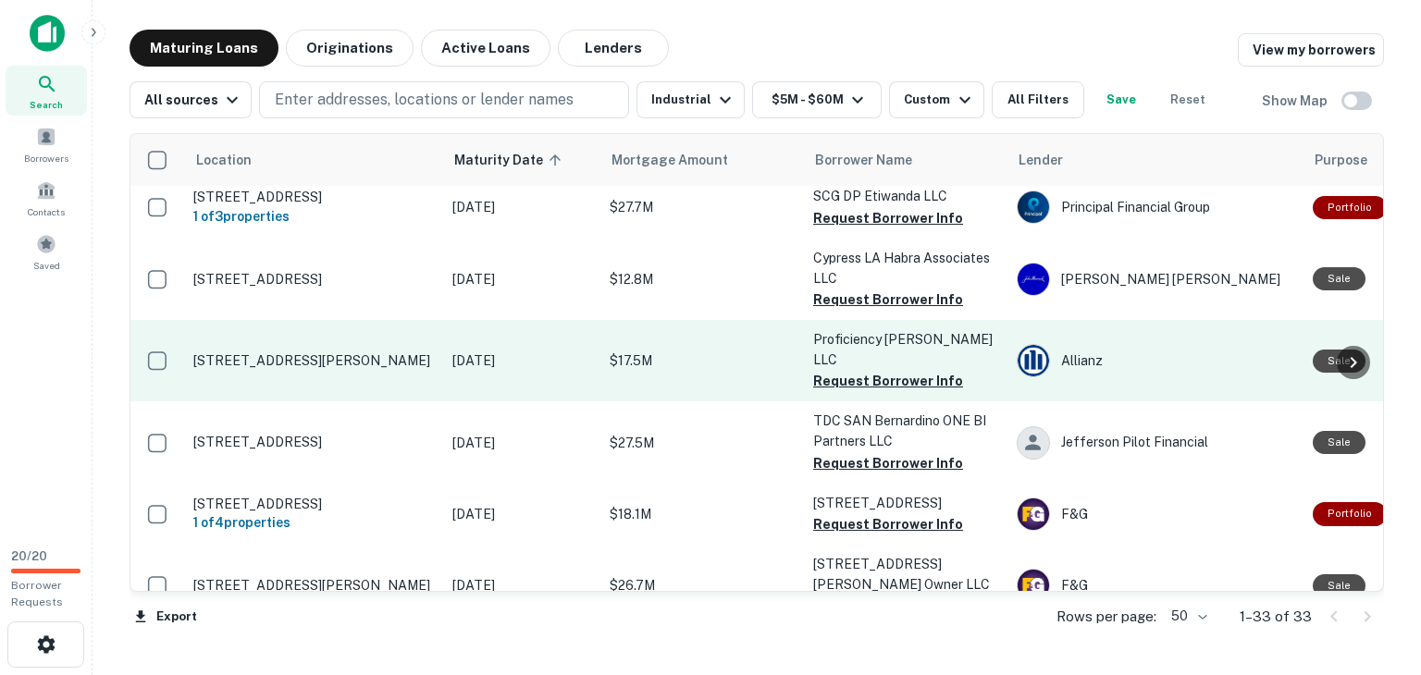
click at [596, 358] on td "[DATE]" at bounding box center [521, 360] width 157 height 81
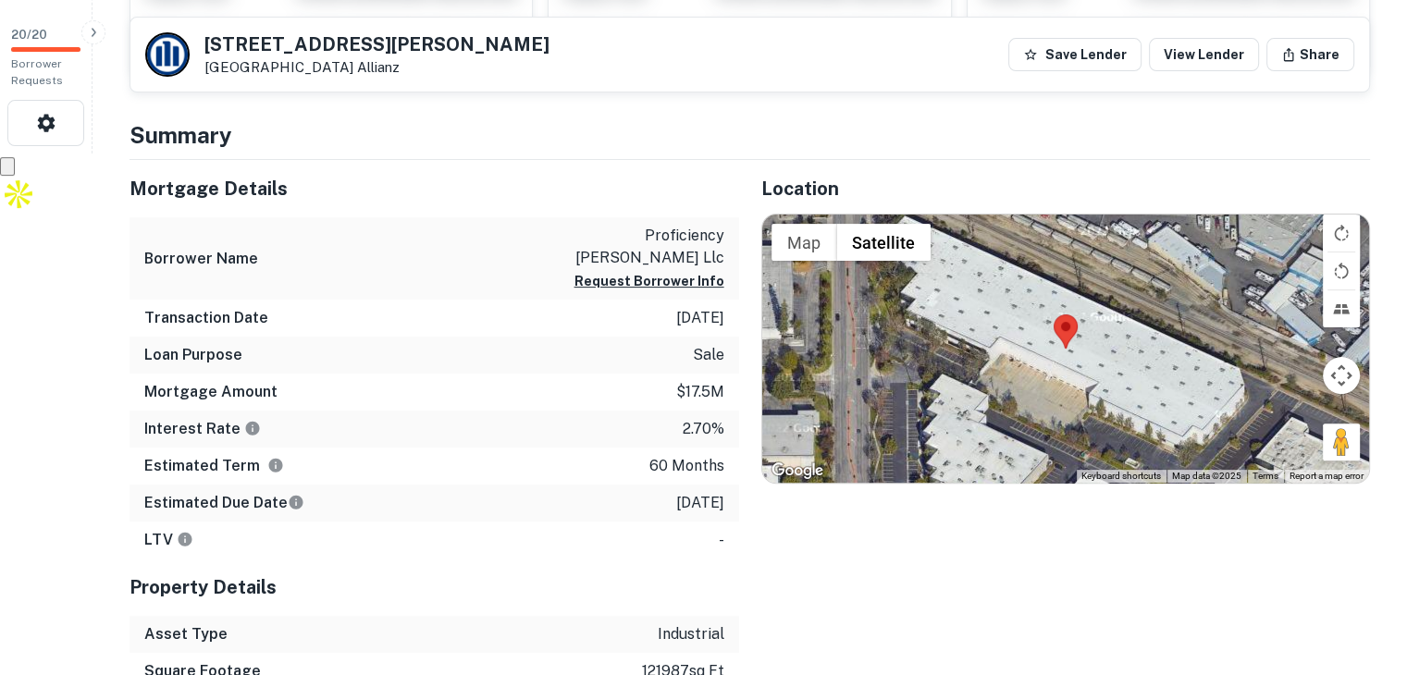
scroll to position [555, 0]
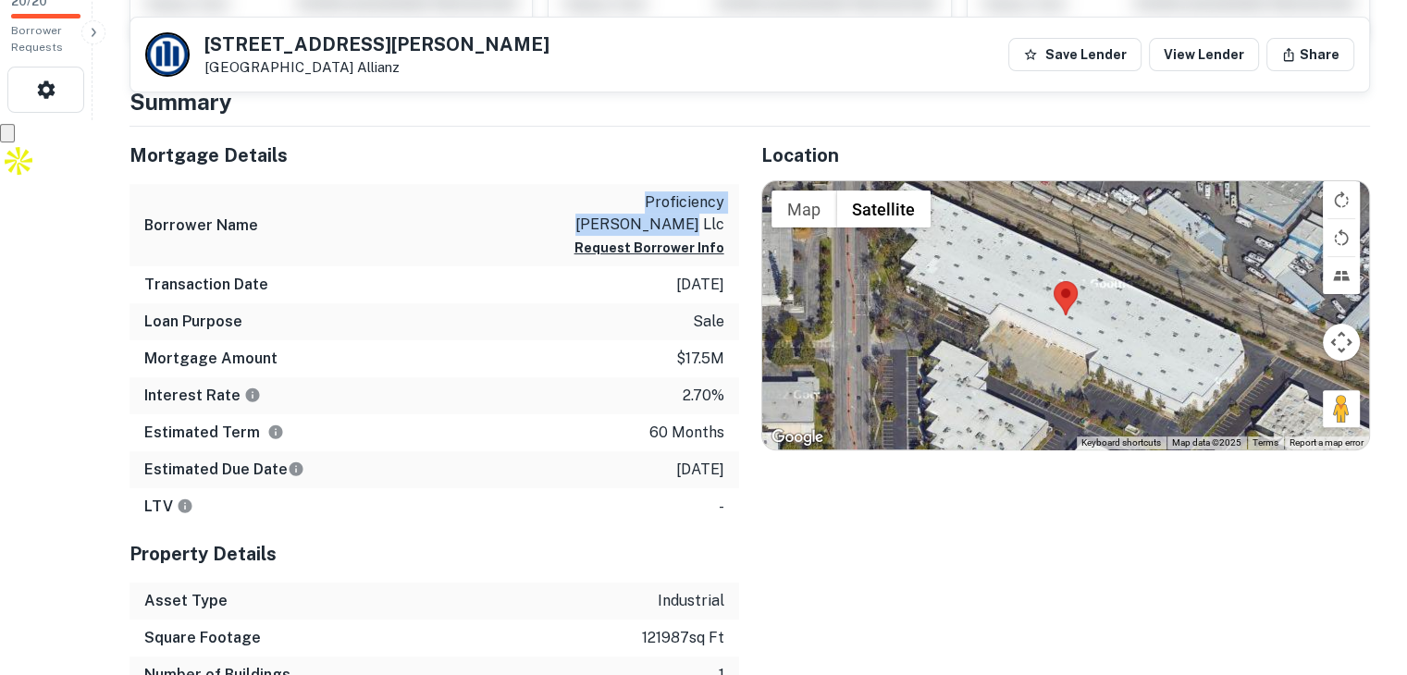
drag, startPoint x: 570, startPoint y: 201, endPoint x: 725, endPoint y: 219, distance: 156.5
click at [725, 219] on div "Borrower Name proficiency [PERSON_NAME] llc Request Borrower Info" at bounding box center [435, 225] width 610 height 82
copy p "proficiency [PERSON_NAME] llc"
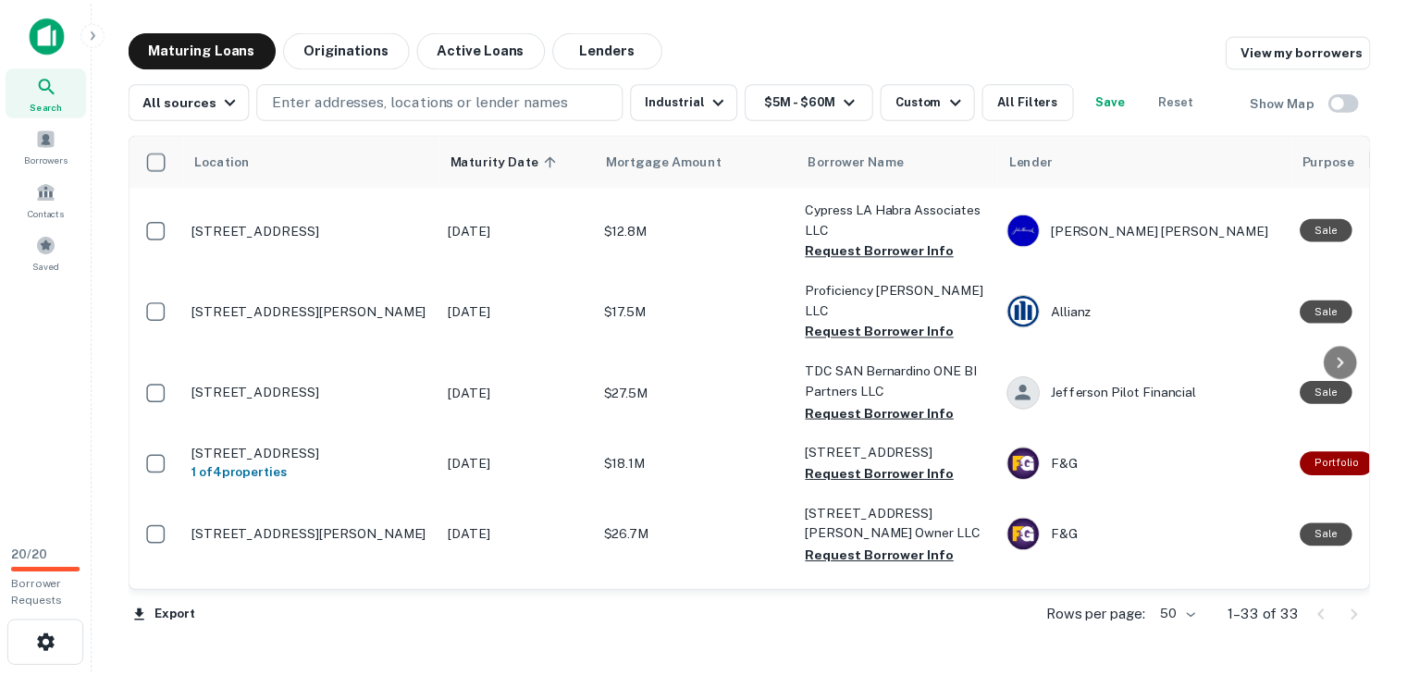
scroll to position [555, 0]
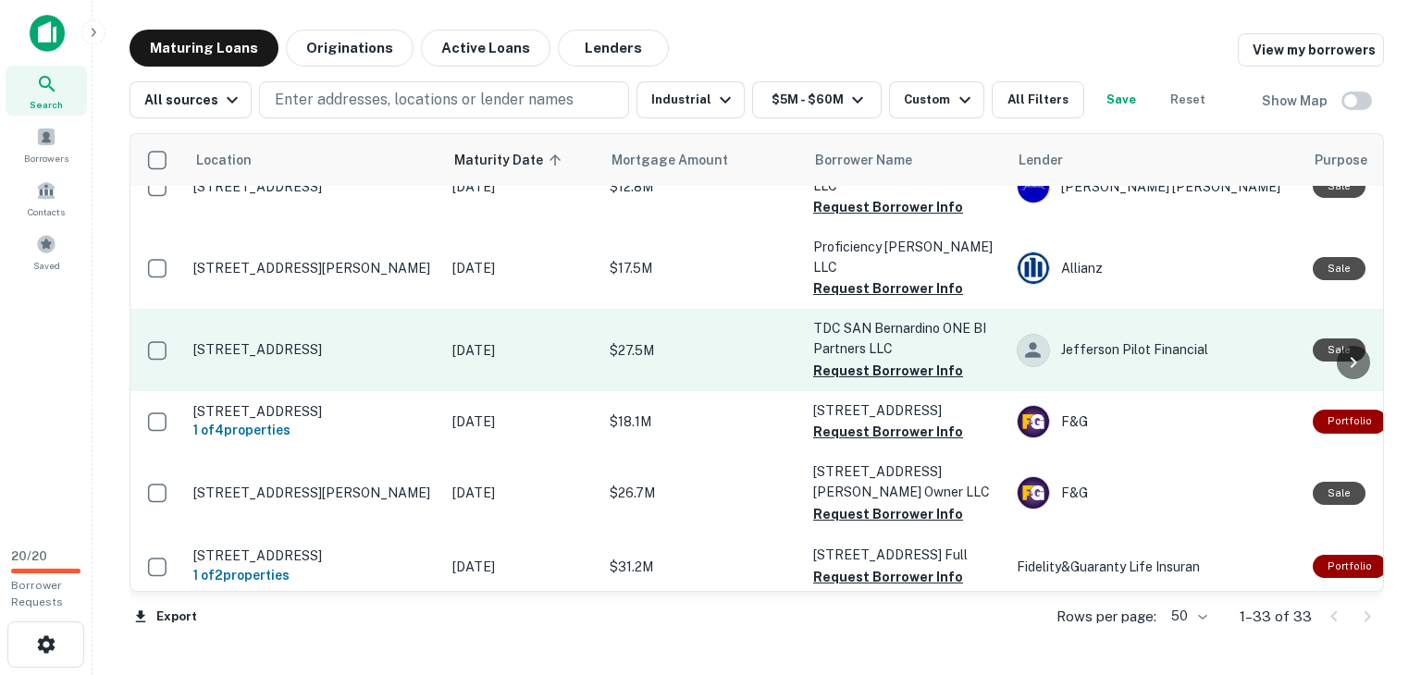
click at [833, 321] on p "TDC SAN Bernardino ONE BI Partners LLC" at bounding box center [905, 338] width 185 height 41
click at [727, 340] on p "$27.5M" at bounding box center [702, 350] width 185 height 20
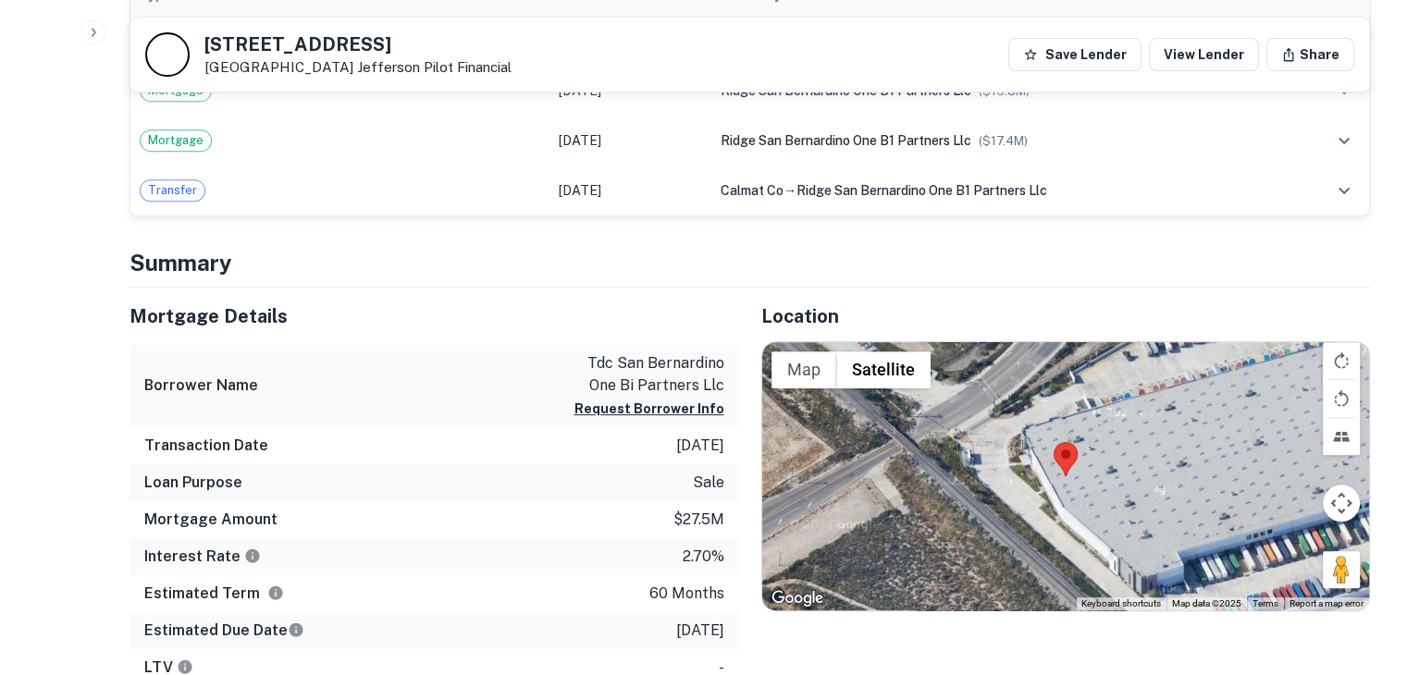
scroll to position [833, 0]
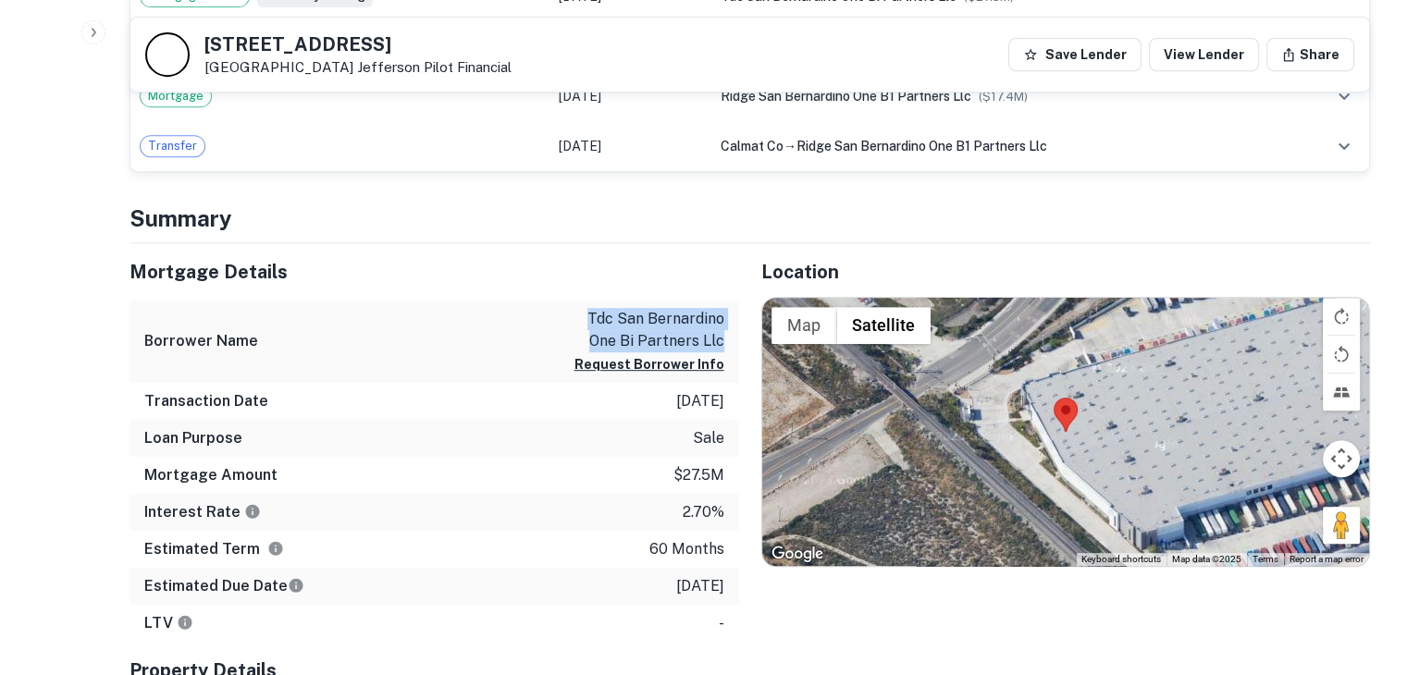
drag, startPoint x: 544, startPoint y: 311, endPoint x: 723, endPoint y: 340, distance: 181.9
click at [723, 340] on div "Borrower Name tdc san bernardino one bi partners llc Request Borrower Info" at bounding box center [435, 342] width 610 height 82
copy p "tdc san bernardino one bi partners llc"
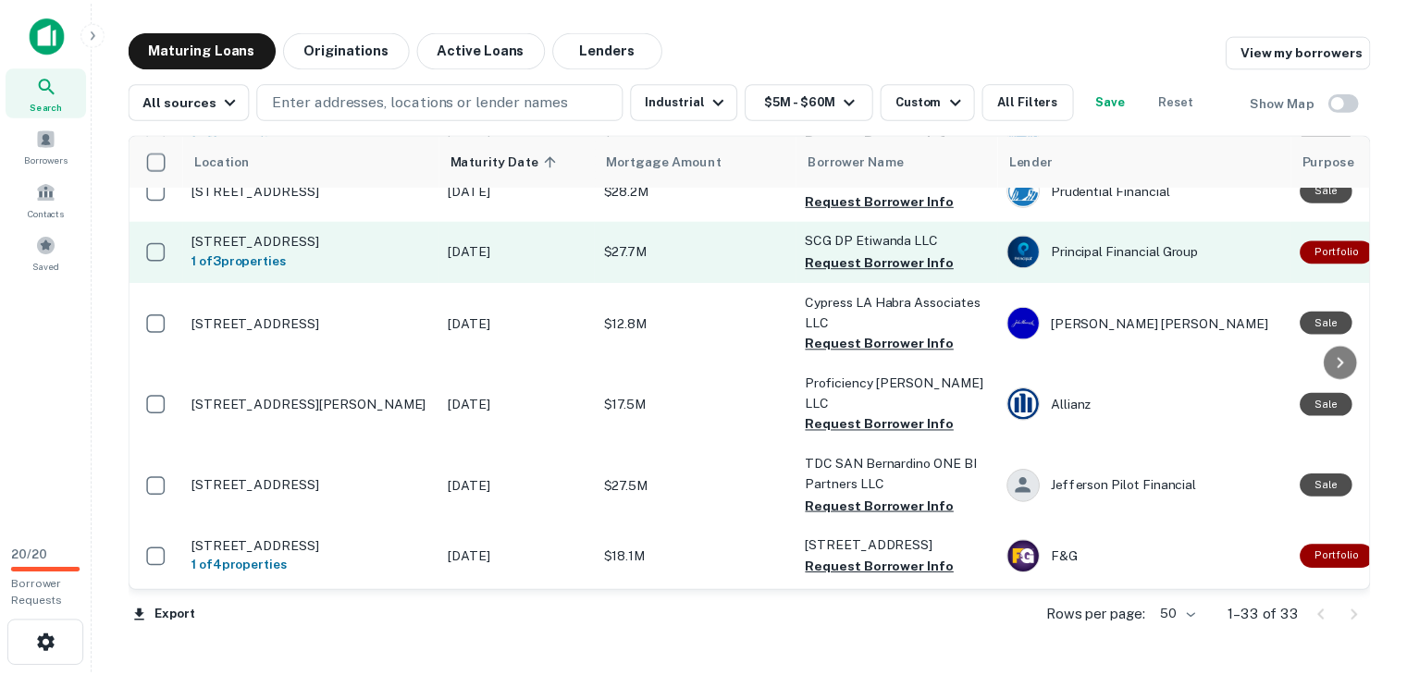
scroll to position [463, 0]
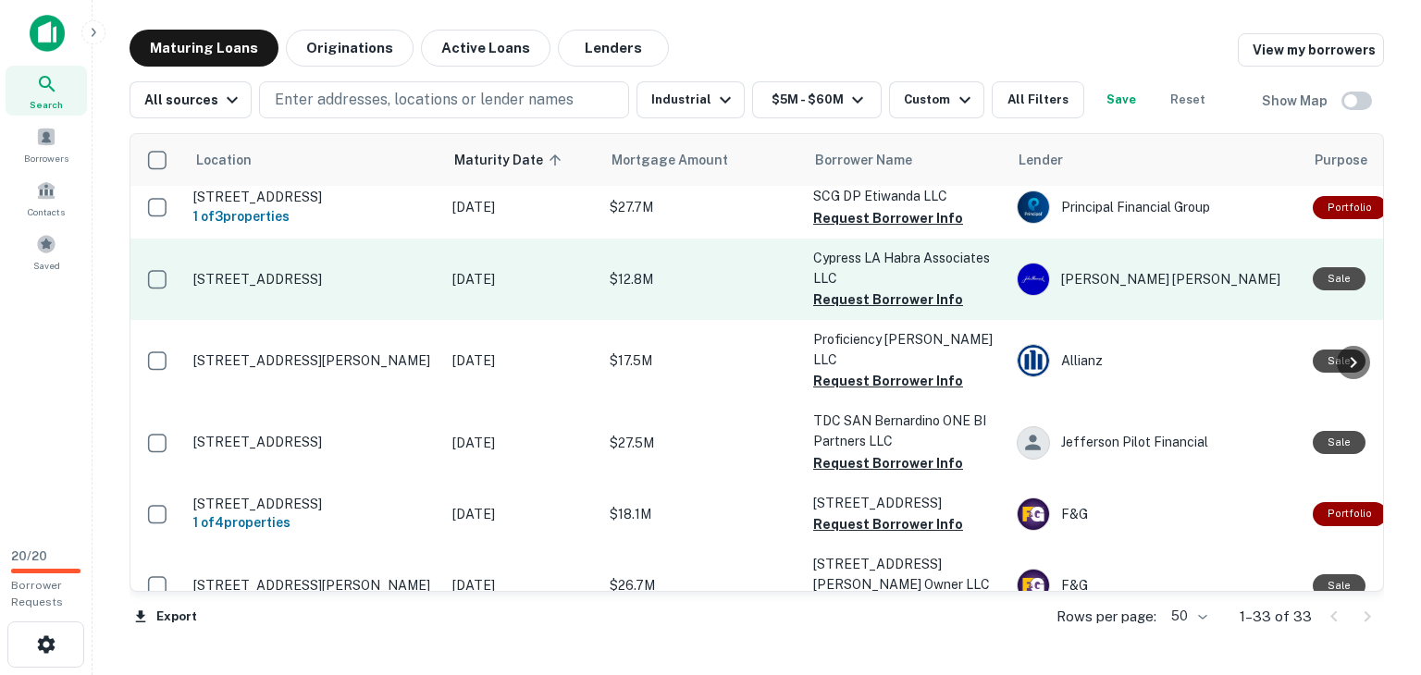
click at [774, 290] on p "$12.8M" at bounding box center [702, 279] width 185 height 20
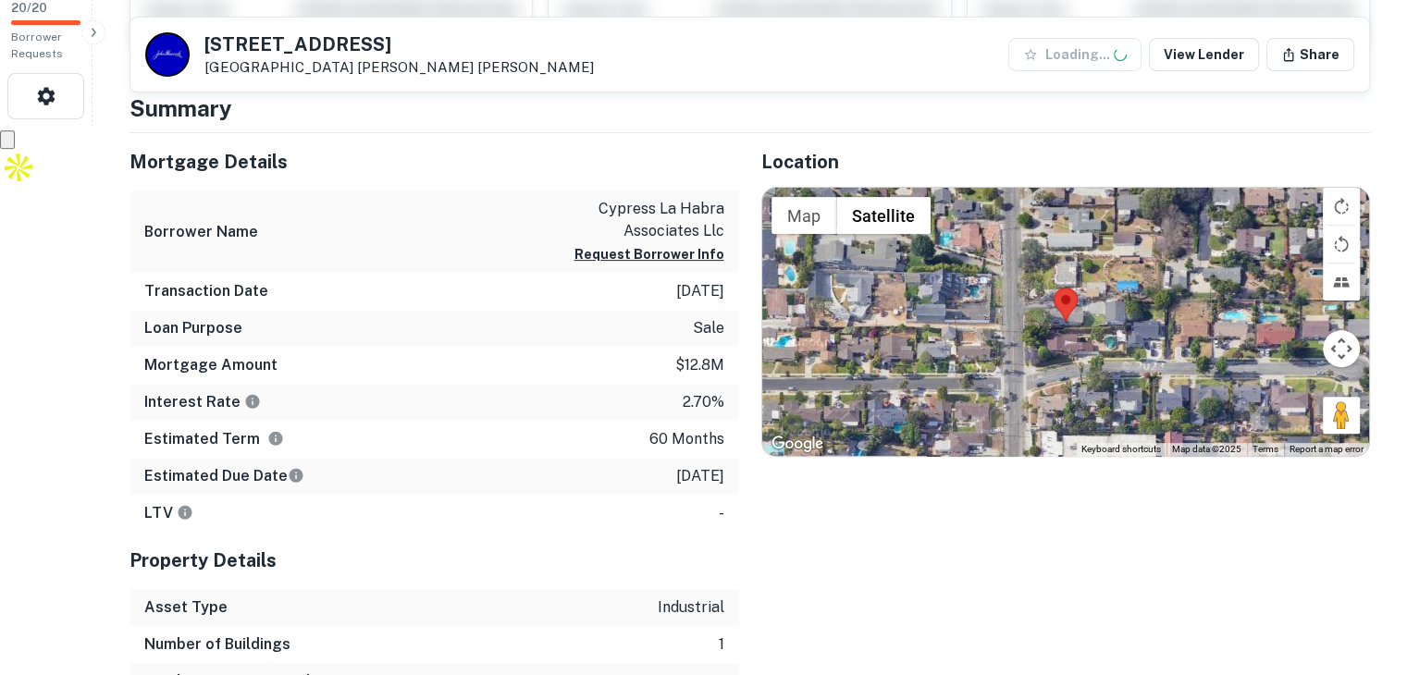
scroll to position [555, 0]
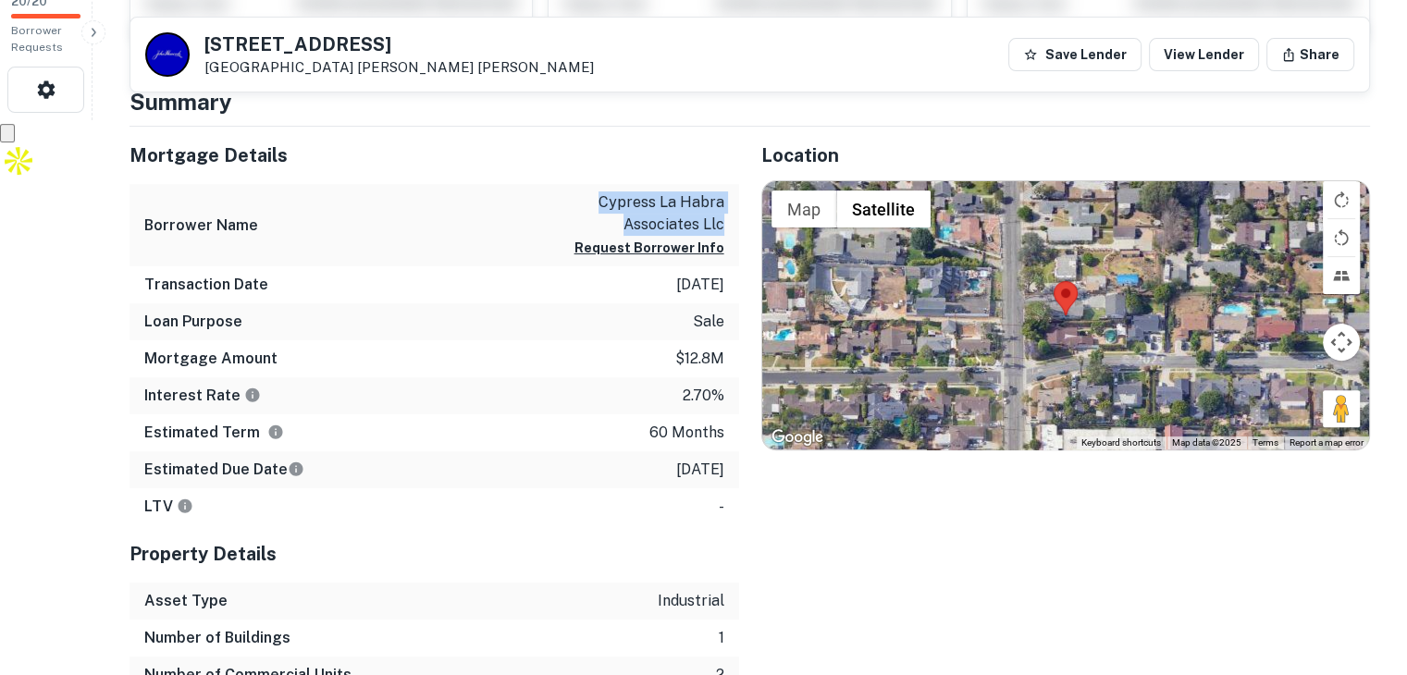
drag, startPoint x: 599, startPoint y: 198, endPoint x: 725, endPoint y: 227, distance: 129.0
click at [725, 227] on div "Borrower Name cypress la habra associates llc Request Borrower Info" at bounding box center [435, 225] width 610 height 82
copy p "cypress la habra associates llc"
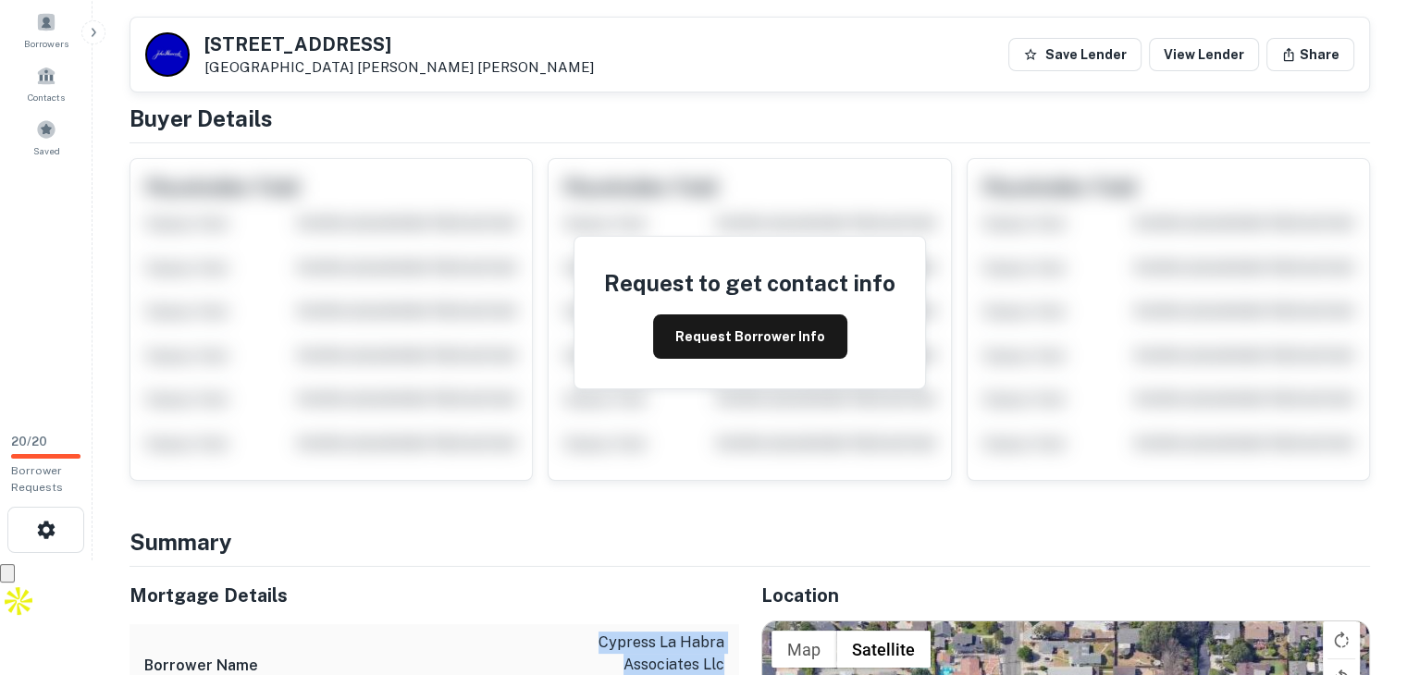
scroll to position [93, 0]
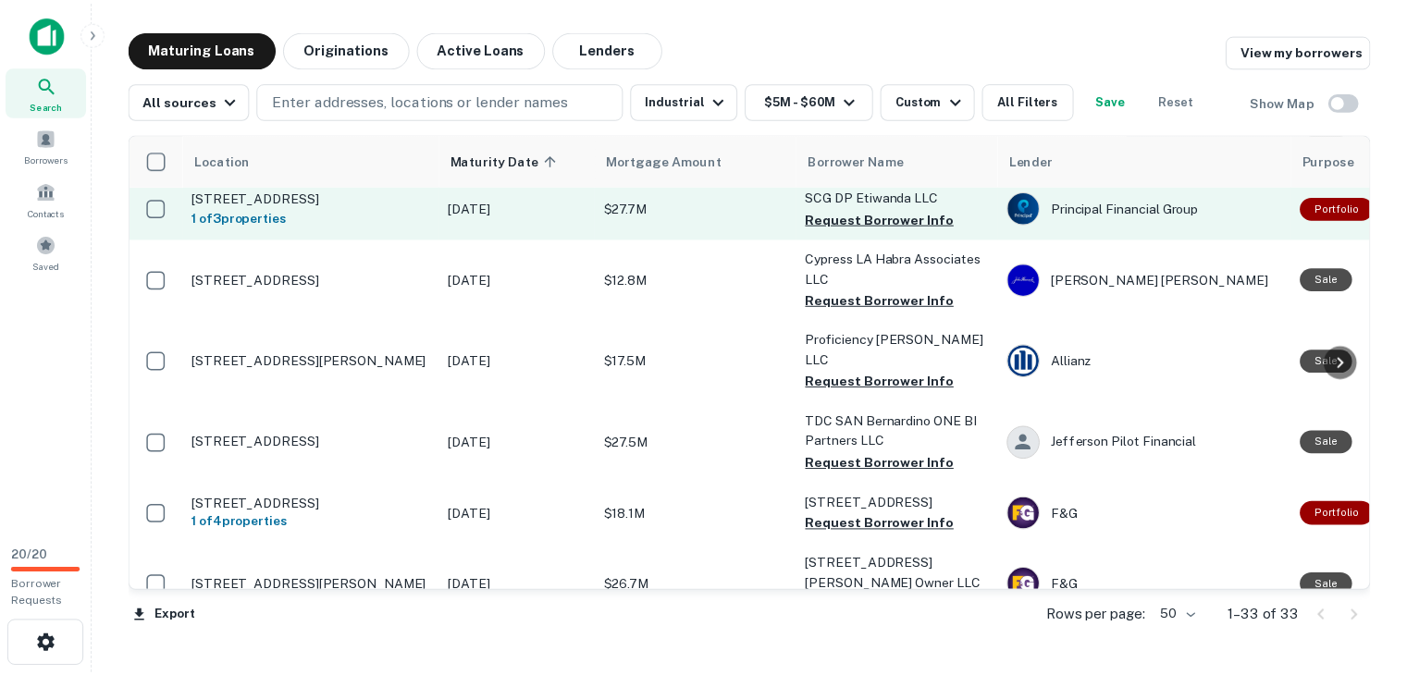
scroll to position [648, 0]
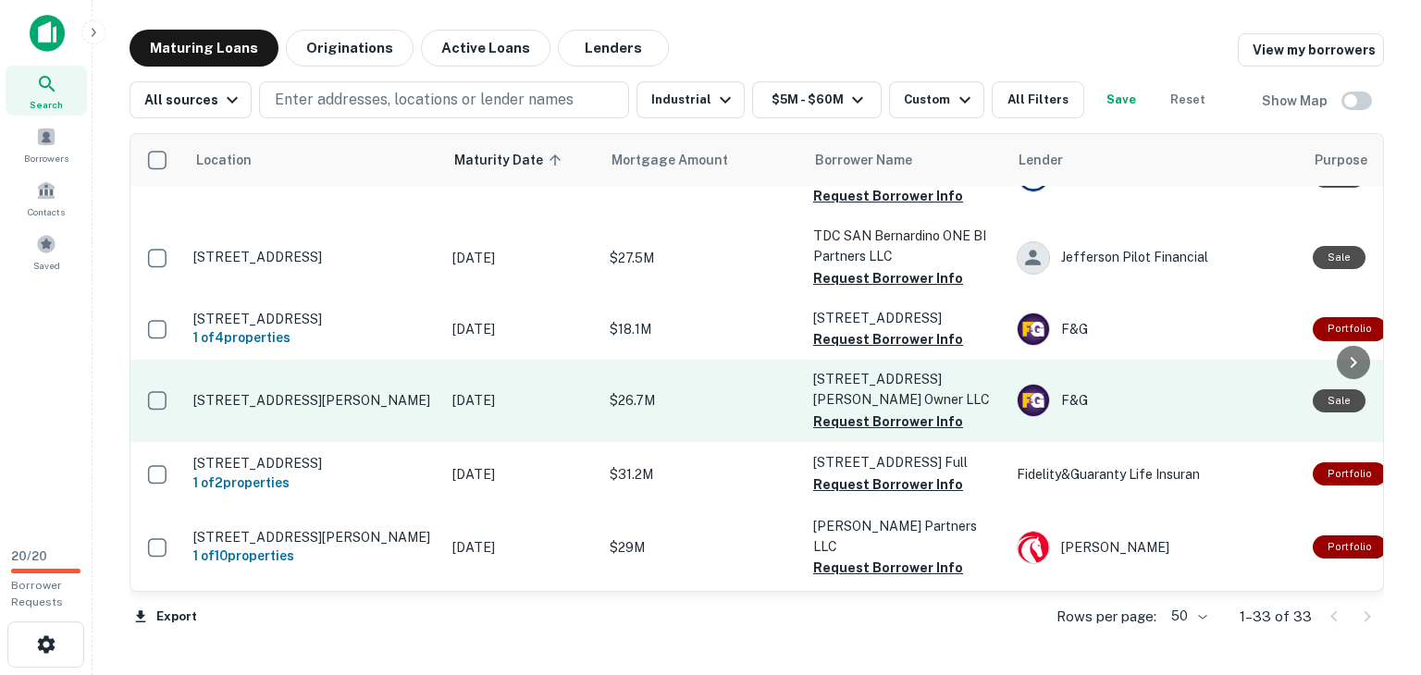
click at [787, 402] on p "$26.7M" at bounding box center [702, 400] width 185 height 20
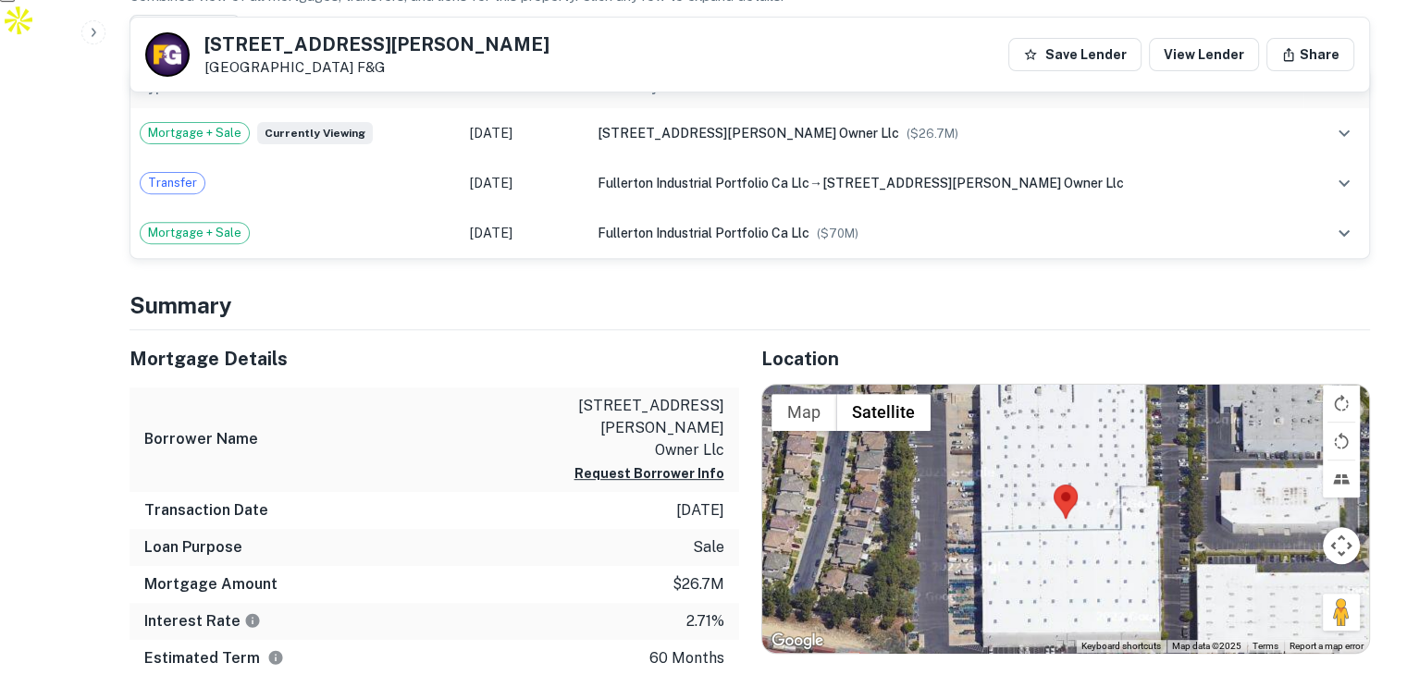
scroll to position [740, 0]
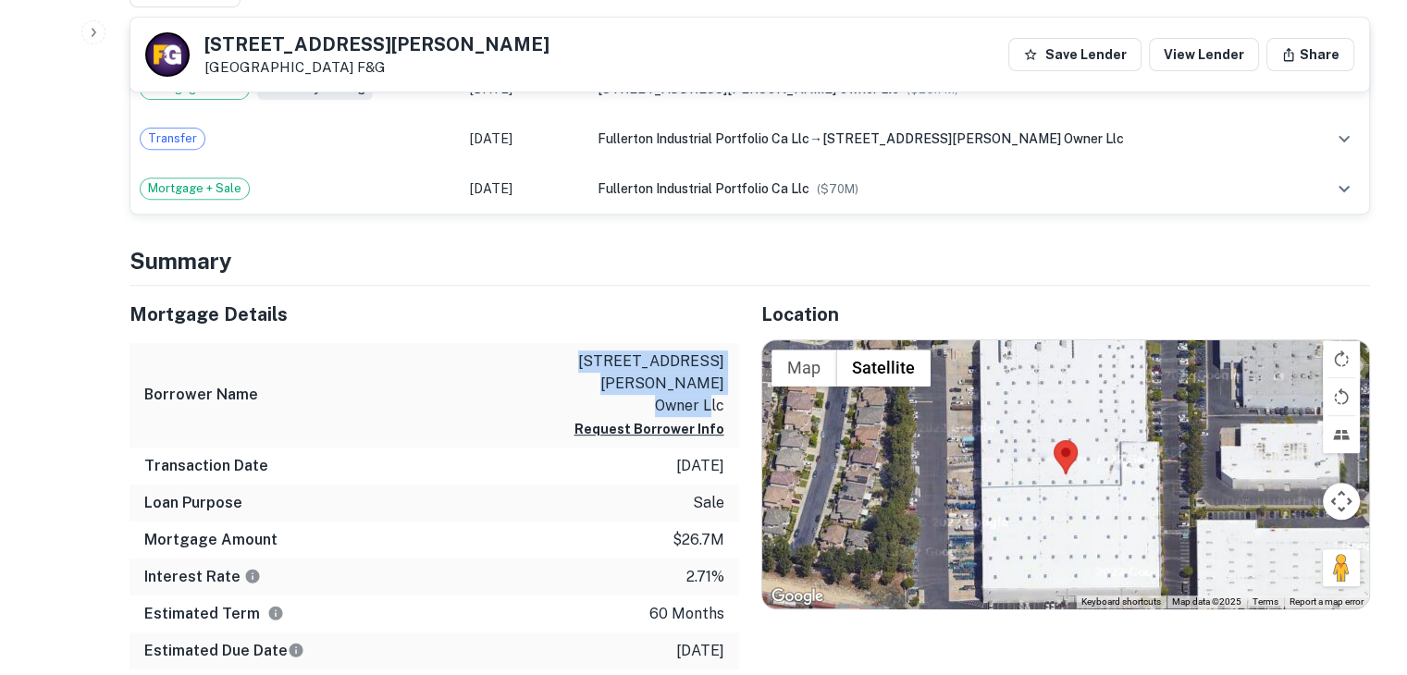
drag, startPoint x: 575, startPoint y: 353, endPoint x: 725, endPoint y: 382, distance: 152.6
click at [725, 382] on div "Borrower Name [STREET_ADDRESS][PERSON_NAME] owner llc Request Borrower Info" at bounding box center [435, 395] width 610 height 105
copy p "[STREET_ADDRESS][PERSON_NAME] owner llc"
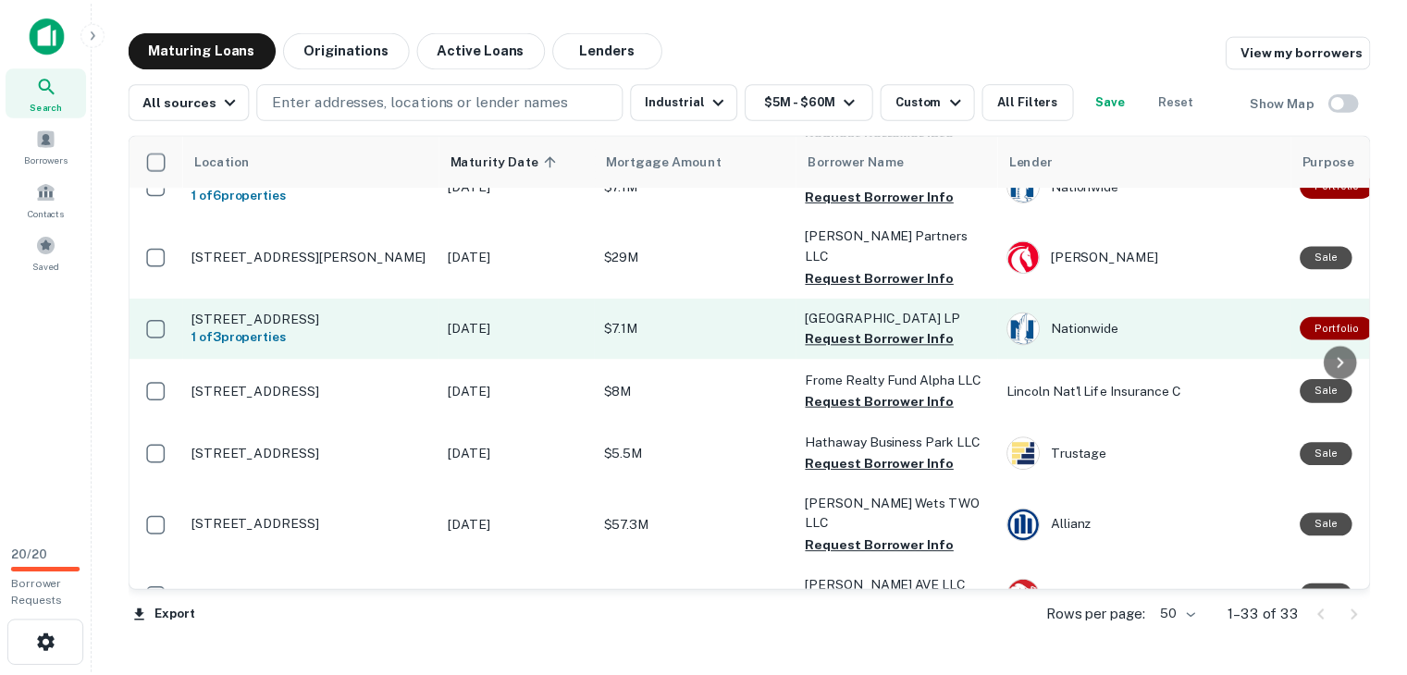
scroll to position [1110, 0]
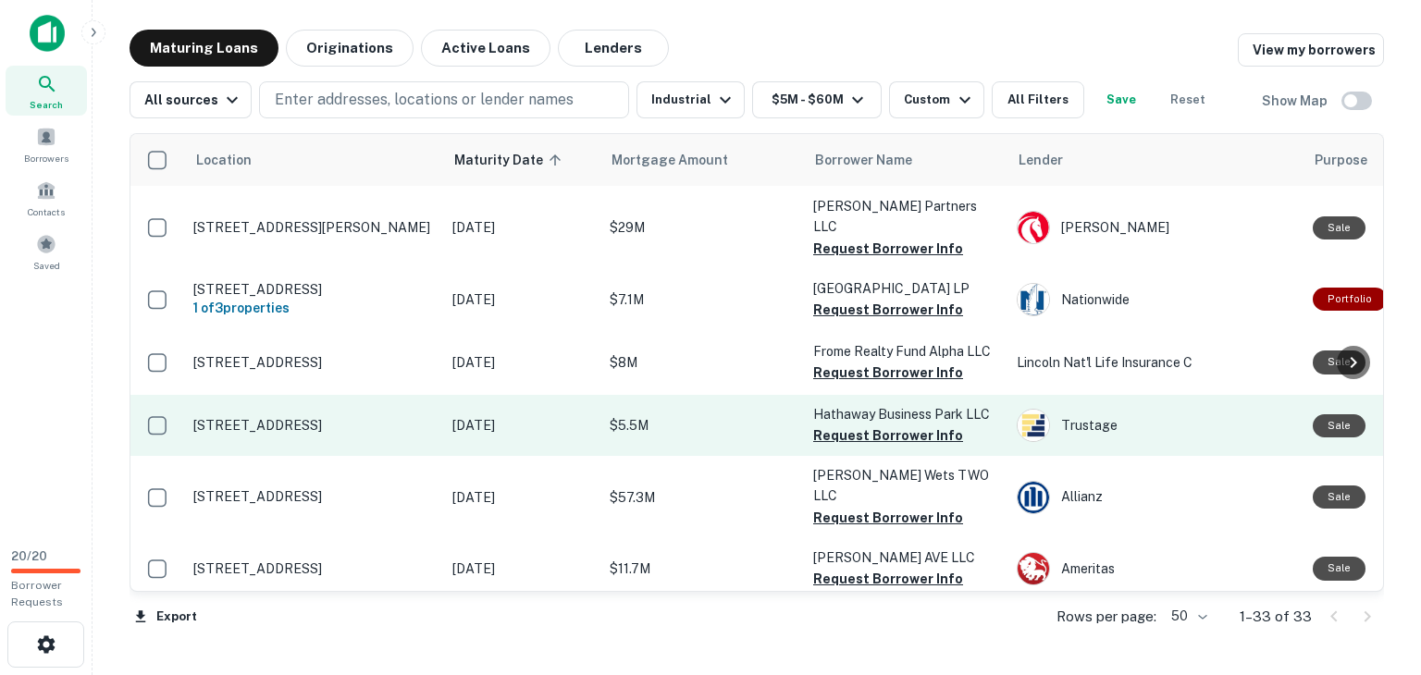
click at [740, 421] on p "$5.5M" at bounding box center [702, 425] width 185 height 20
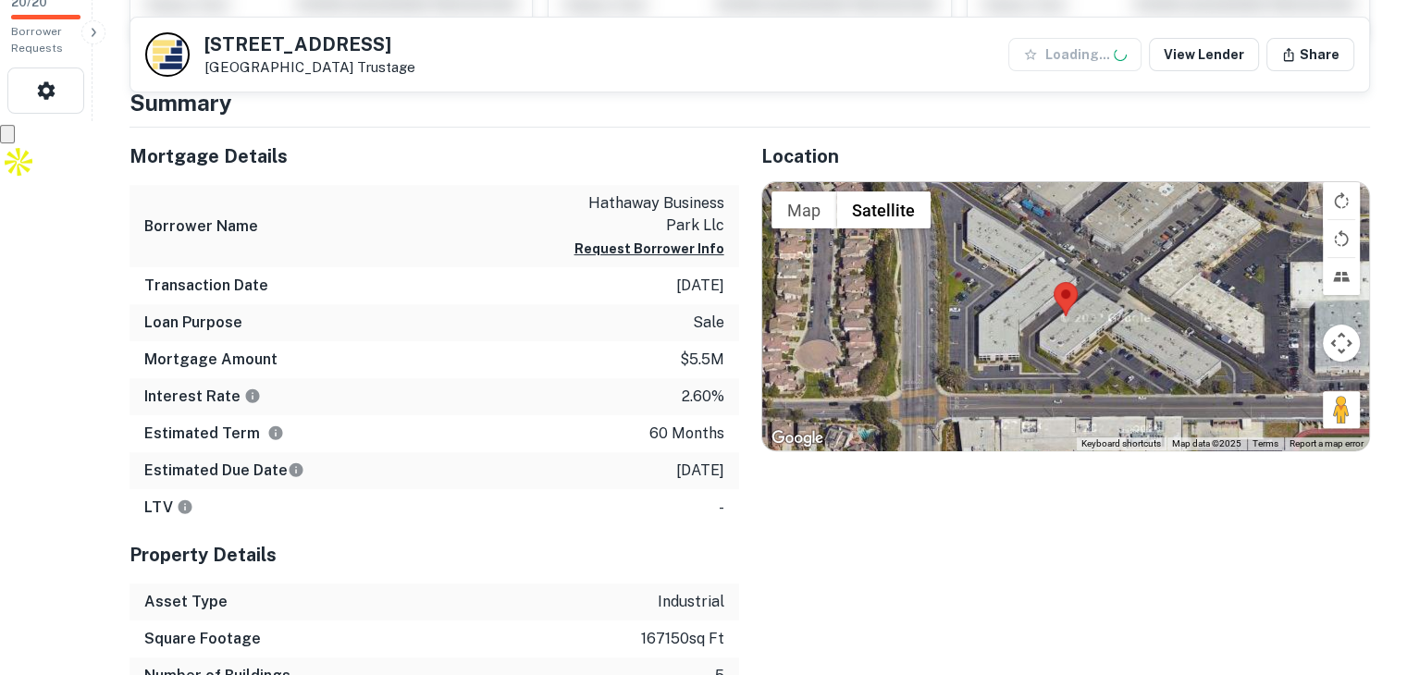
scroll to position [555, 0]
drag, startPoint x: 587, startPoint y: 194, endPoint x: 729, endPoint y: 229, distance: 146.5
click at [729, 229] on div "Borrower Name [PERSON_NAME] business park llc Request Borrower Info" at bounding box center [435, 225] width 610 height 82
copy p "hathaway business park llc"
